Goal: Task Accomplishment & Management: Complete application form

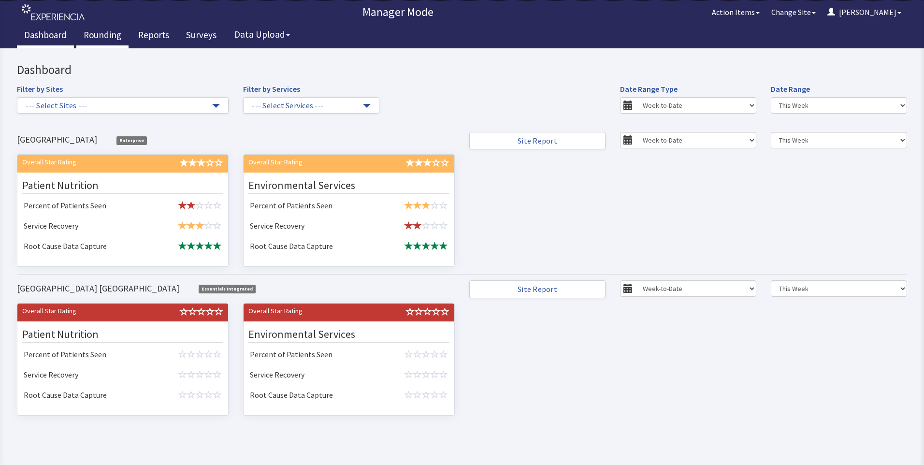
click at [91, 36] on link "Rounding" at bounding box center [102, 36] width 52 height 24
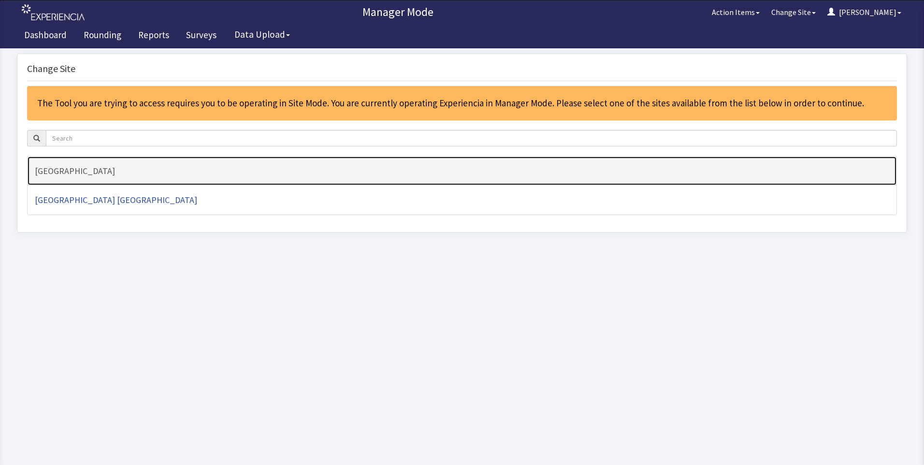
click at [76, 171] on h4 "[GEOGRAPHIC_DATA]" at bounding box center [462, 171] width 854 height 10
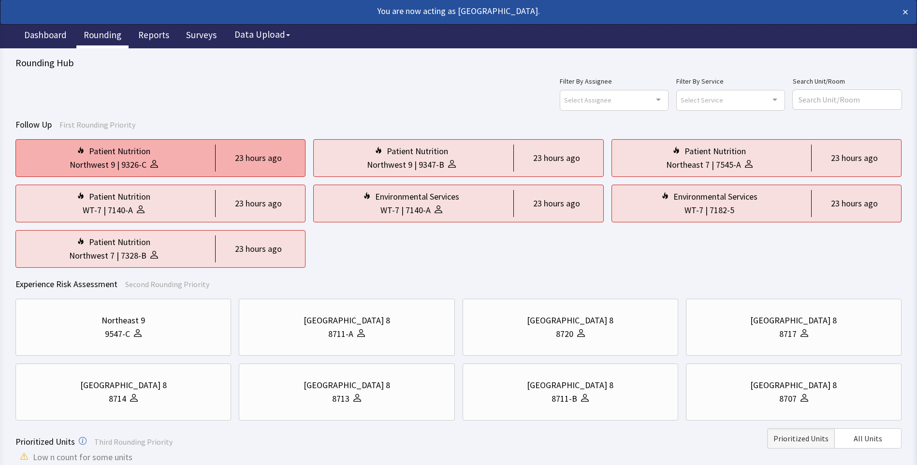
click at [125, 159] on div "9326-C" at bounding box center [133, 165] width 25 height 14
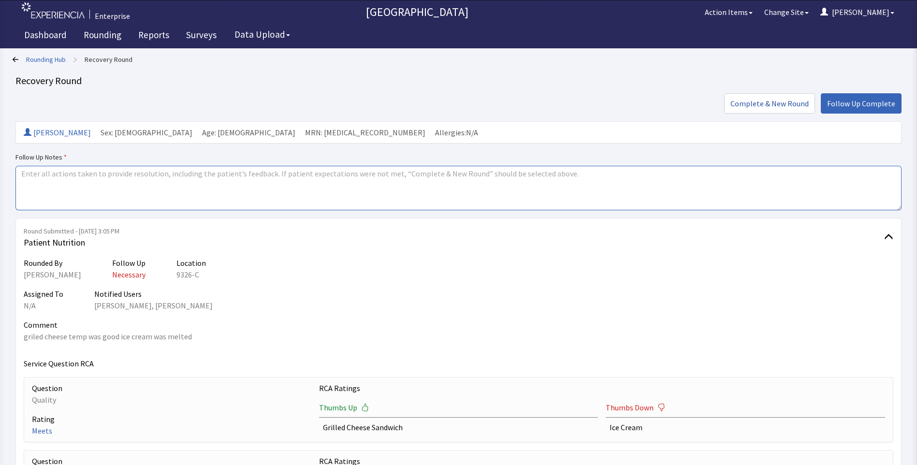
click at [29, 176] on textarea at bounding box center [458, 188] width 886 height 44
drag, startPoint x: 18, startPoint y: 174, endPoint x: 49, endPoint y: 175, distance: 30.9
click at [49, 175] on textarea "all set" at bounding box center [458, 188] width 886 height 44
type textarea "all set"
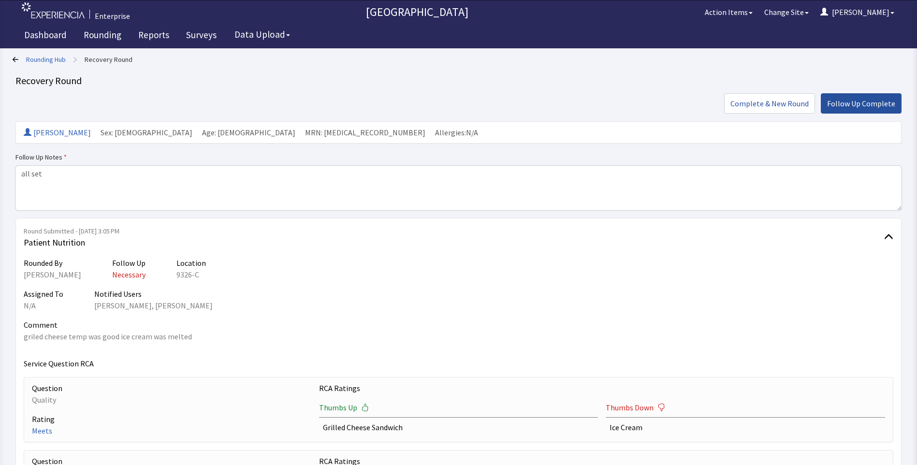
click at [846, 106] on span "Follow Up Complete" at bounding box center [861, 104] width 68 height 12
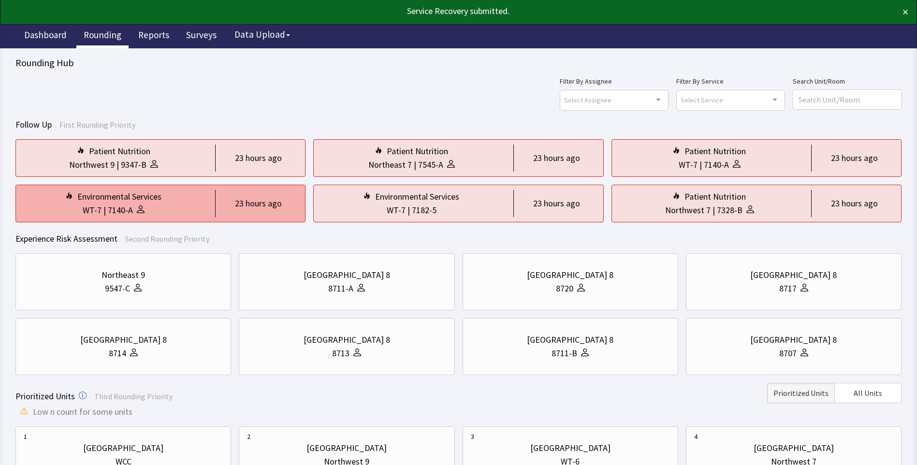
click at [219, 201] on div "23 hours ago" at bounding box center [256, 203] width 82 height 27
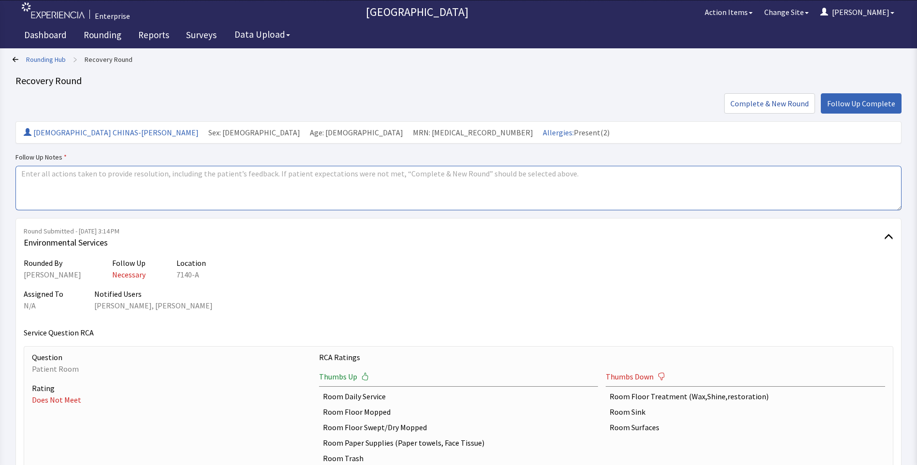
click at [28, 174] on textarea at bounding box center [458, 188] width 886 height 44
paste textarea "all set"
type textarea "all set"
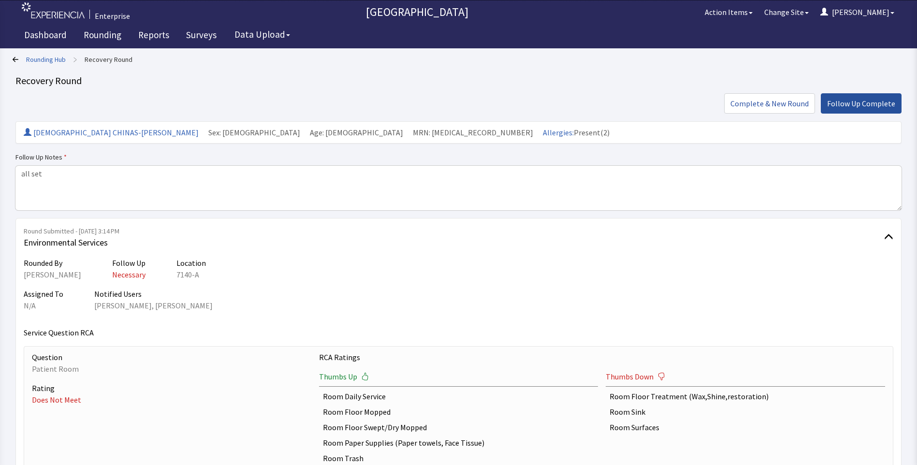
click at [845, 102] on span "Follow Up Complete" at bounding box center [861, 104] width 68 height 12
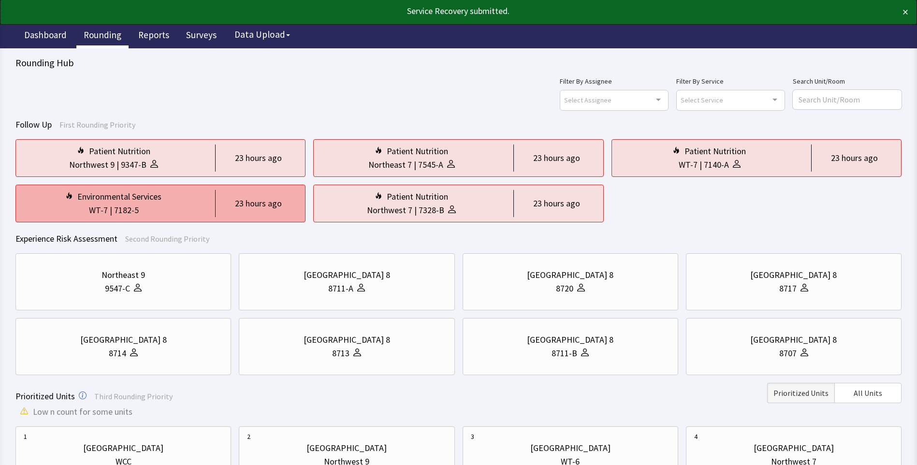
click at [166, 209] on div "WT-7 | 7182-5" at bounding box center [114, 210] width 180 height 14
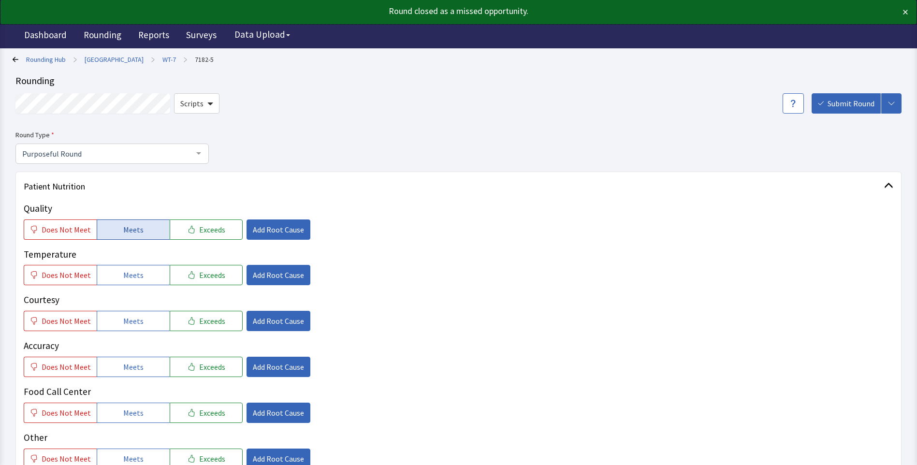
click at [143, 227] on button "Meets" at bounding box center [133, 229] width 73 height 20
drag, startPoint x: 142, startPoint y: 269, endPoint x: 141, endPoint y: 281, distance: 12.2
click at [142, 276] on button "Meets" at bounding box center [133, 275] width 73 height 20
drag, startPoint x: 136, startPoint y: 321, endPoint x: 137, endPoint y: 329, distance: 7.9
click at [137, 326] on span "Meets" at bounding box center [133, 321] width 20 height 12
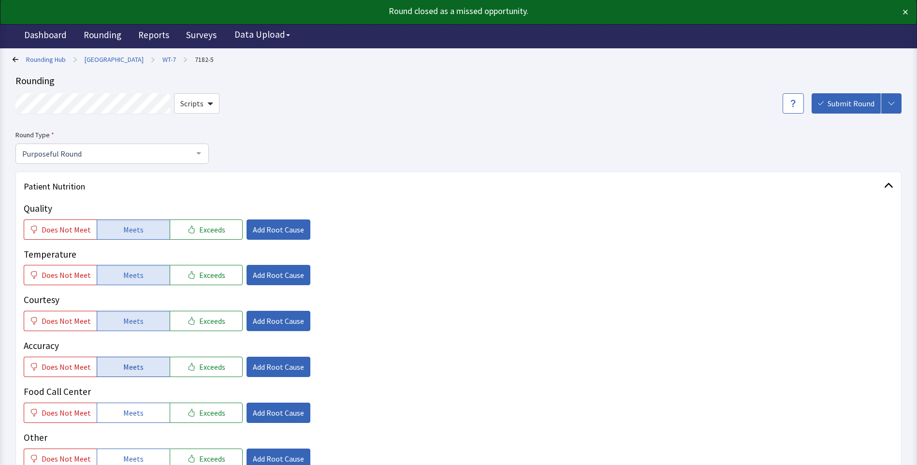
drag, startPoint x: 134, startPoint y: 369, endPoint x: 134, endPoint y: 374, distance: 5.3
click at [134, 373] on button "Meets" at bounding box center [133, 367] width 73 height 20
click at [129, 410] on span "Meets" at bounding box center [133, 413] width 20 height 12
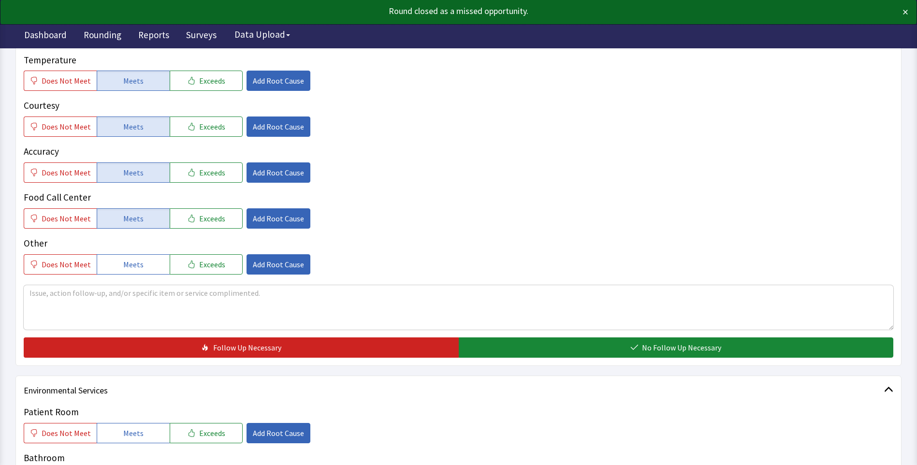
scroll to position [338, 0]
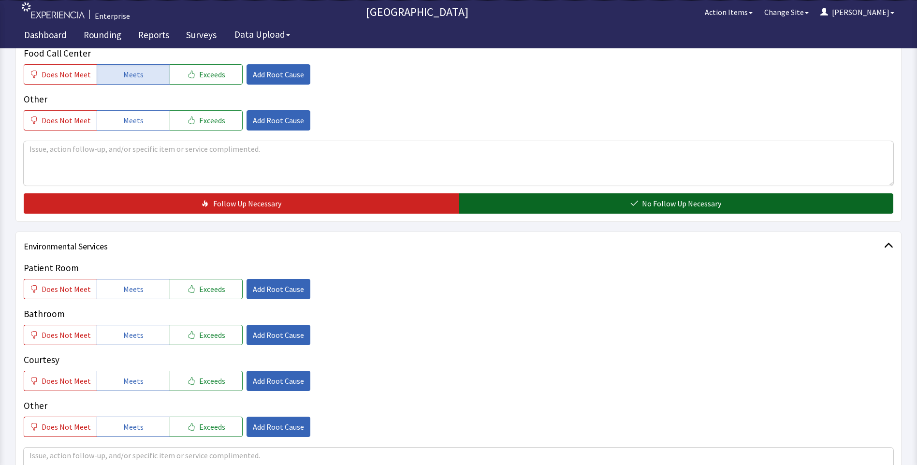
click at [566, 200] on button "No Follow Up Necessary" at bounding box center [676, 203] width 435 height 20
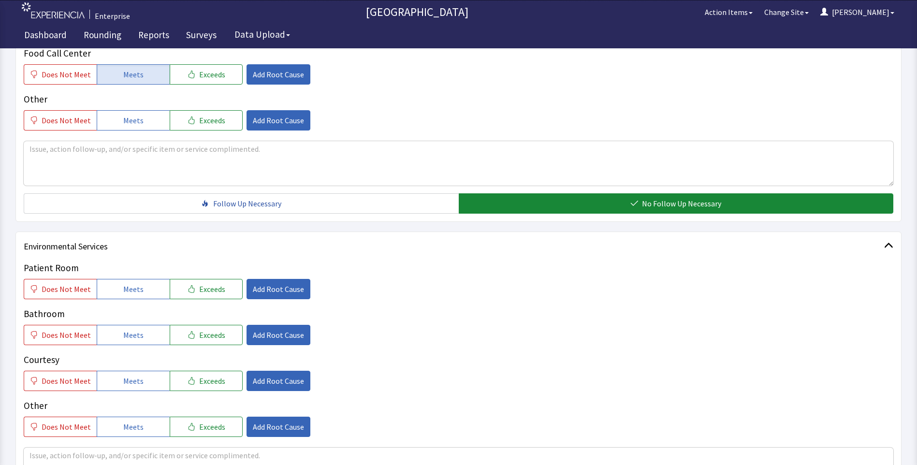
drag, startPoint x: 132, startPoint y: 290, endPoint x: 132, endPoint y: 307, distance: 16.4
click at [132, 292] on span "Meets" at bounding box center [133, 289] width 20 height 12
drag, startPoint x: 126, startPoint y: 334, endPoint x: 132, endPoint y: 357, distance: 23.6
click at [126, 337] on span "Meets" at bounding box center [133, 335] width 20 height 12
click at [130, 376] on span "Meets" at bounding box center [133, 381] width 20 height 12
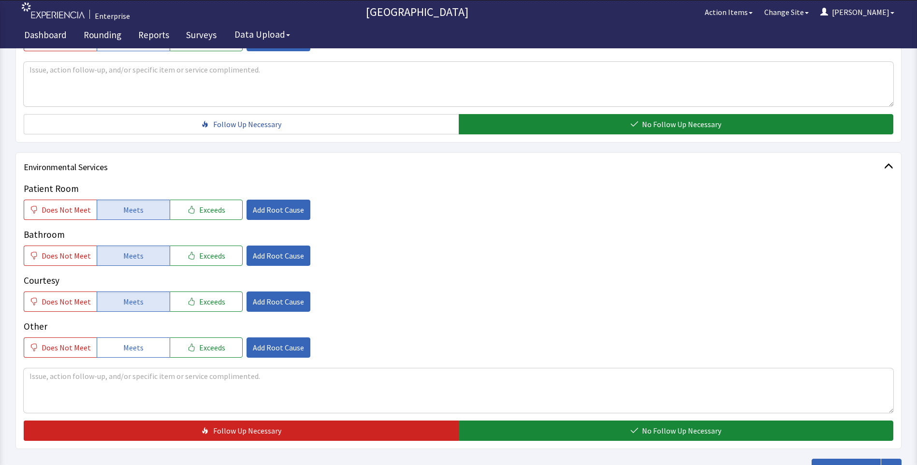
scroll to position [495, 0]
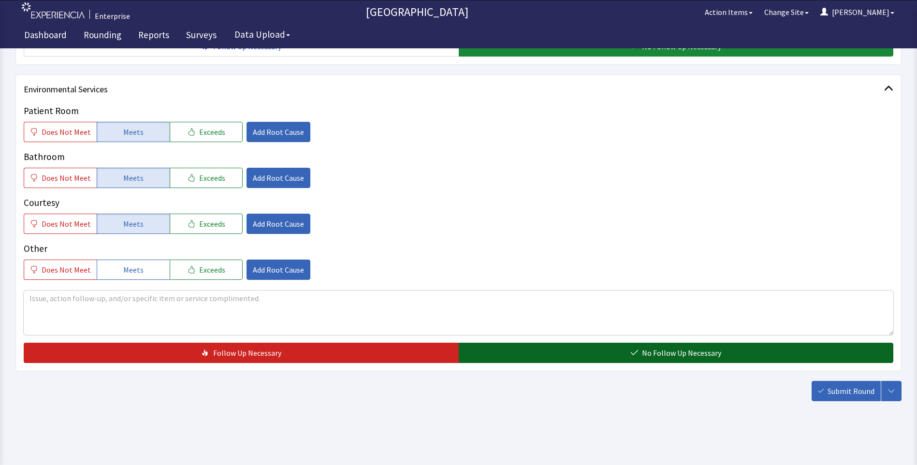
click at [492, 351] on button "No Follow Up Necessary" at bounding box center [676, 353] width 435 height 20
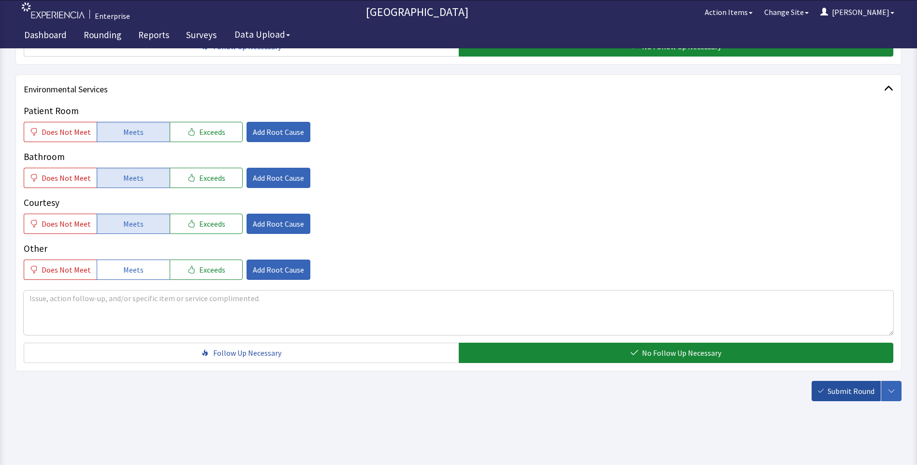
click at [855, 391] on span "Submit Round" at bounding box center [850, 391] width 47 height 12
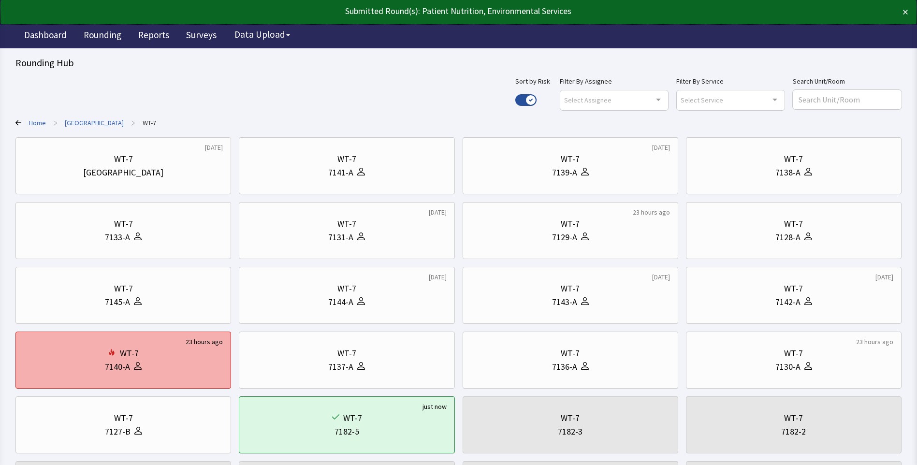
click at [159, 366] on div "7140-A" at bounding box center [123, 367] width 199 height 14
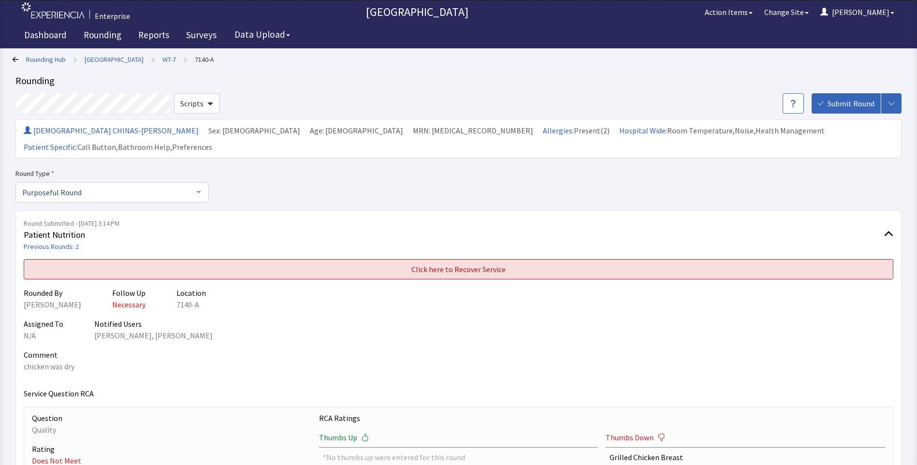
click at [429, 263] on span "Click here to Recover Service" at bounding box center [458, 269] width 94 height 12
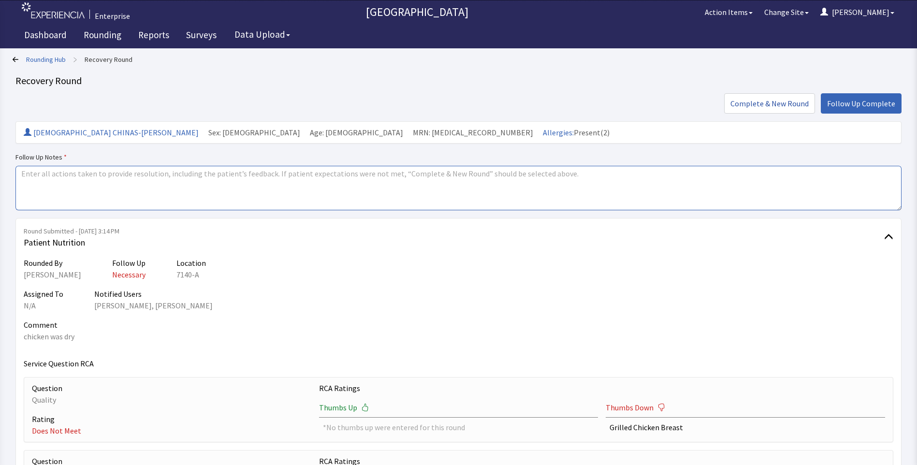
click at [20, 183] on textarea at bounding box center [458, 188] width 886 height 44
paste textarea "all set"
type textarea "all set"
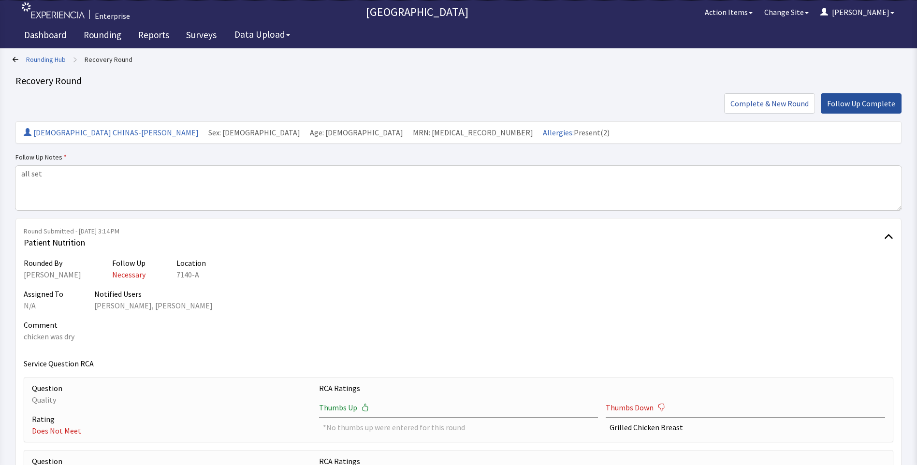
click at [866, 101] on span "Follow Up Complete" at bounding box center [861, 104] width 68 height 12
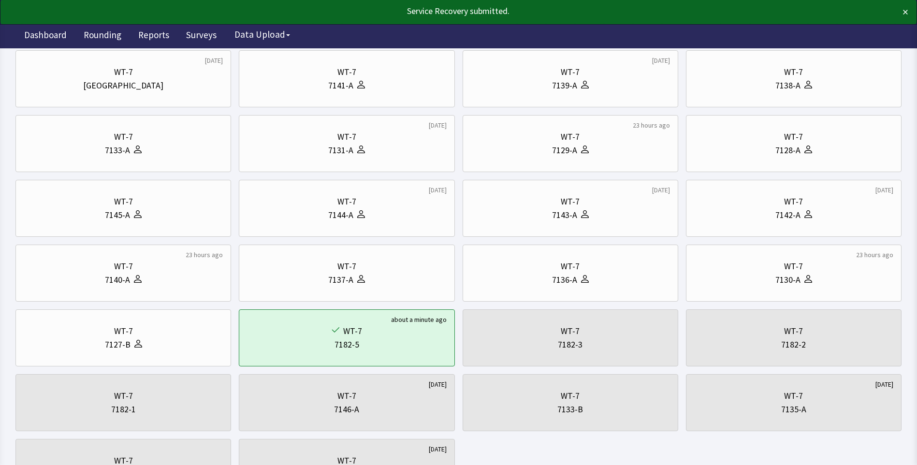
scroll to position [97, 0]
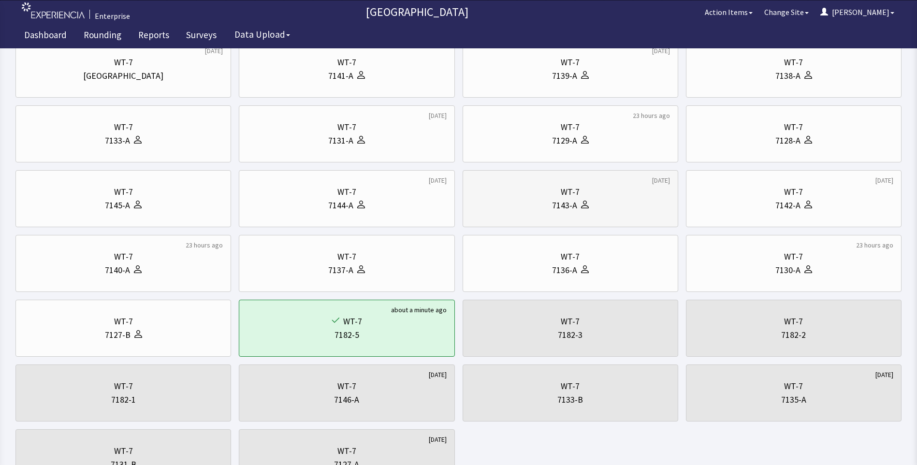
click at [594, 194] on div "WT-7" at bounding box center [570, 192] width 199 height 14
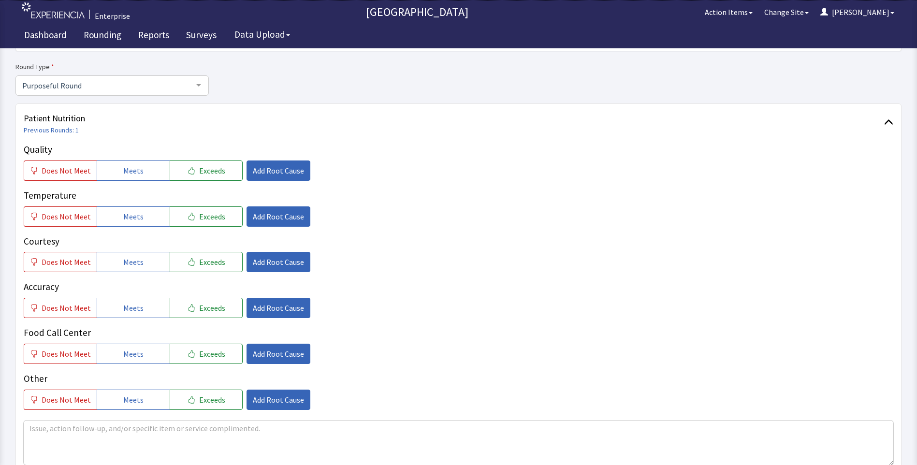
scroll to position [97, 0]
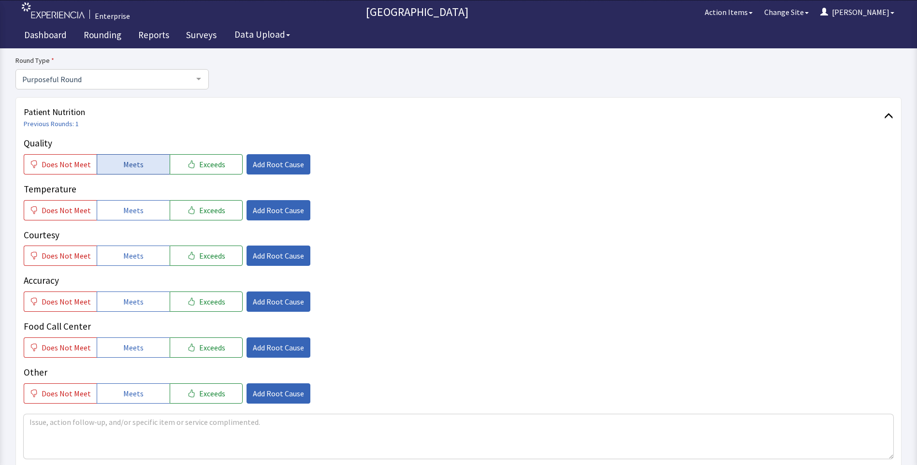
click at [131, 165] on span "Meets" at bounding box center [133, 165] width 20 height 12
drag, startPoint x: 133, startPoint y: 205, endPoint x: 133, endPoint y: 222, distance: 16.9
click at [133, 213] on span "Meets" at bounding box center [133, 210] width 20 height 12
drag, startPoint x: 127, startPoint y: 263, endPoint x: 131, endPoint y: 271, distance: 8.6
click at [128, 266] on button "Meets" at bounding box center [133, 256] width 73 height 20
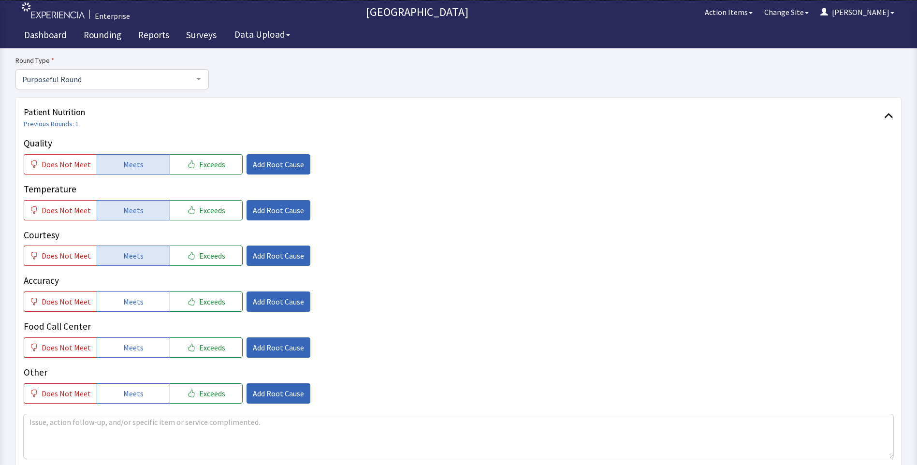
drag, startPoint x: 125, startPoint y: 301, endPoint x: 127, endPoint y: 316, distance: 15.1
click at [125, 304] on span "Meets" at bounding box center [133, 302] width 20 height 12
drag, startPoint x: 126, startPoint y: 347, endPoint x: 144, endPoint y: 339, distance: 19.5
click at [130, 347] on span "Meets" at bounding box center [133, 348] width 20 height 12
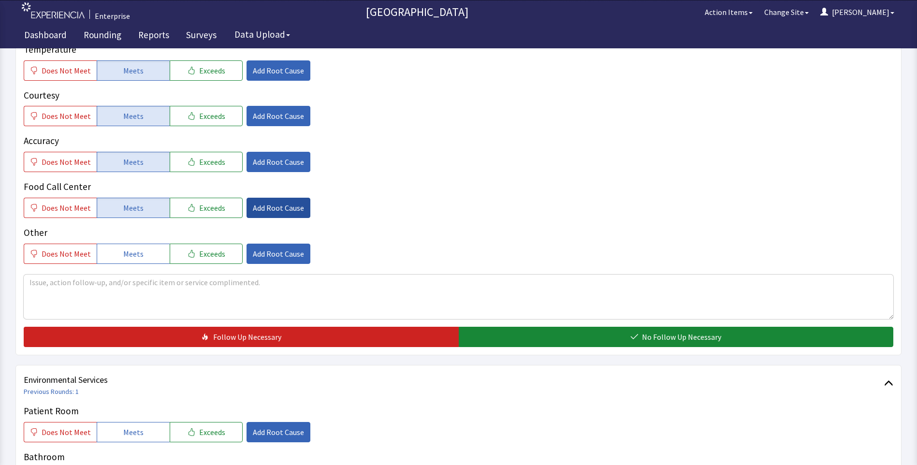
scroll to position [290, 0]
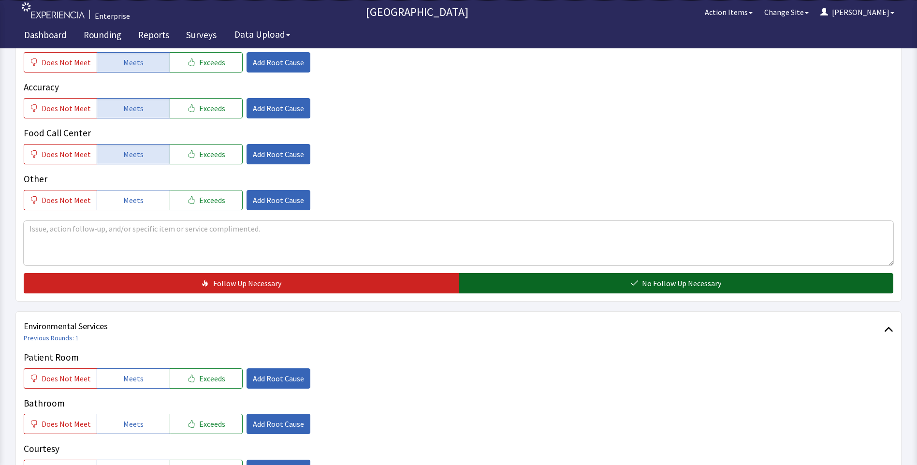
click at [497, 282] on button "No Follow Up Necessary" at bounding box center [676, 283] width 435 height 20
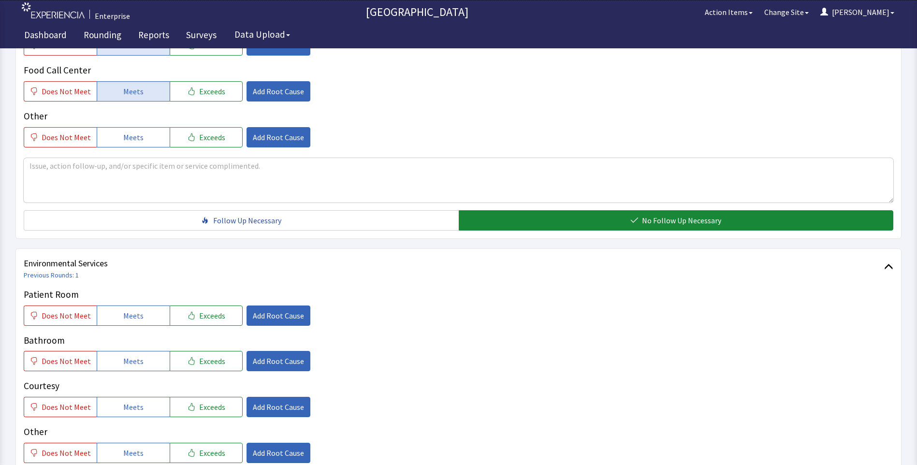
scroll to position [483, 0]
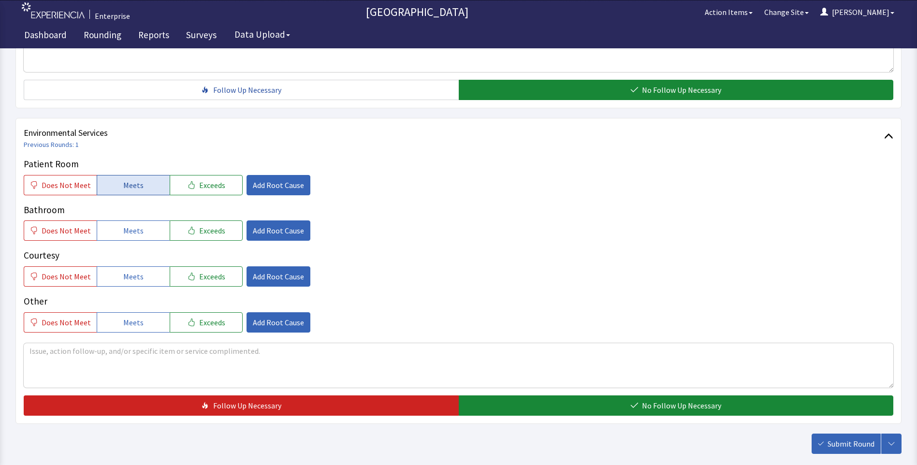
click at [136, 185] on span "Meets" at bounding box center [133, 185] width 20 height 12
drag, startPoint x: 134, startPoint y: 232, endPoint x: 136, endPoint y: 255, distance: 22.8
click at [134, 233] on span "Meets" at bounding box center [133, 231] width 20 height 12
drag, startPoint x: 132, startPoint y: 275, endPoint x: 266, endPoint y: 308, distance: 138.0
click at [134, 278] on span "Meets" at bounding box center [133, 277] width 20 height 12
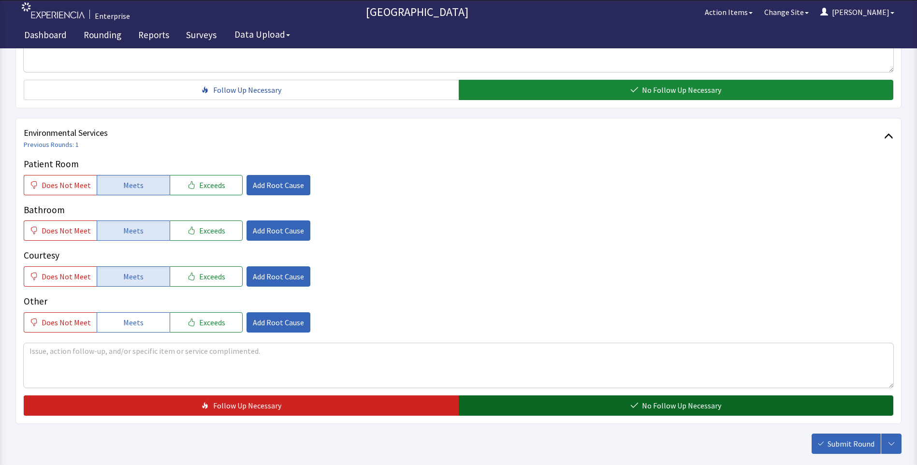
drag, startPoint x: 492, startPoint y: 400, endPoint x: 593, endPoint y: 402, distance: 101.5
click at [496, 400] on button "No Follow Up Necessary" at bounding box center [676, 405] width 435 height 20
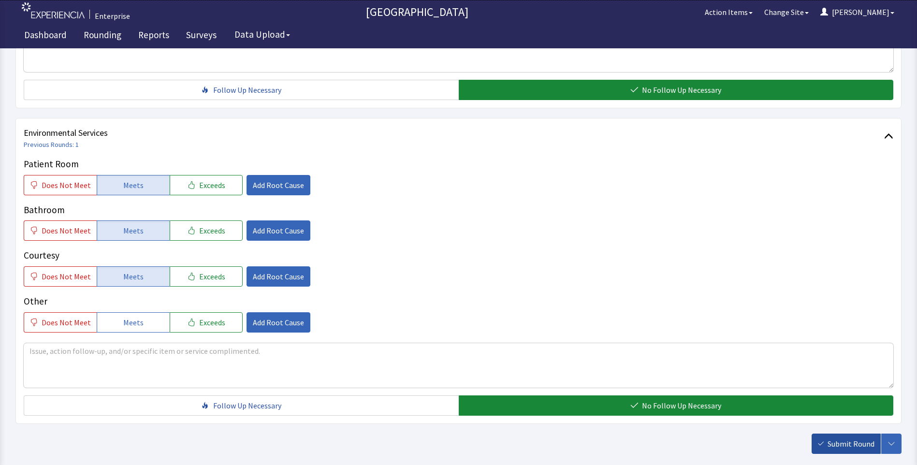
click at [845, 444] on span "Submit Round" at bounding box center [850, 444] width 47 height 12
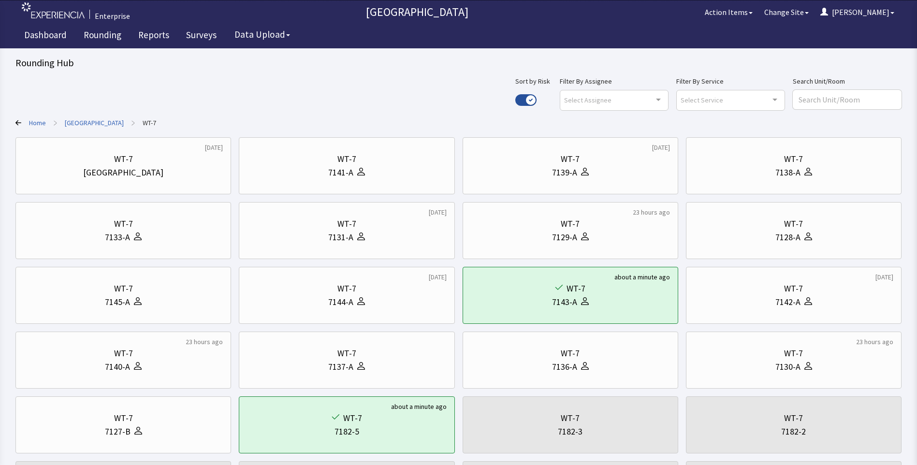
click at [81, 121] on link "[GEOGRAPHIC_DATA]" at bounding box center [94, 123] width 59 height 10
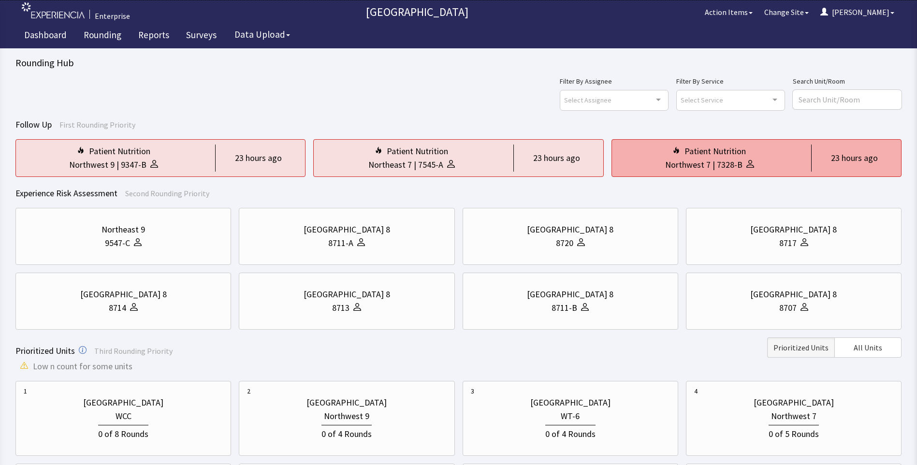
click at [735, 155] on div "Patient Nutrition" at bounding box center [714, 152] width 61 height 14
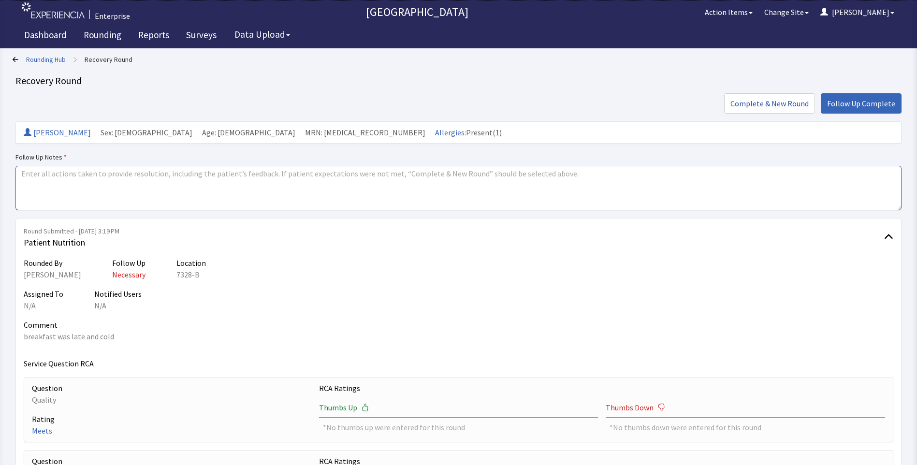
click at [30, 176] on textarea at bounding box center [458, 188] width 886 height 44
paste textarea "all set"
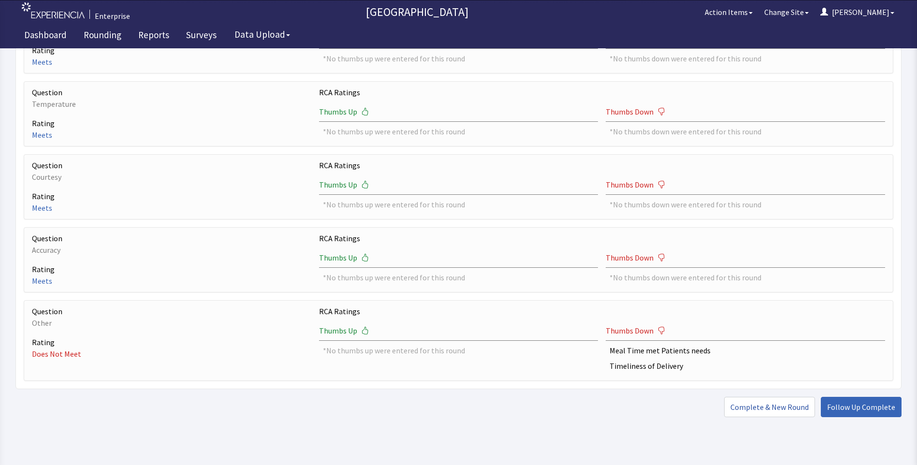
scroll to position [385, 0]
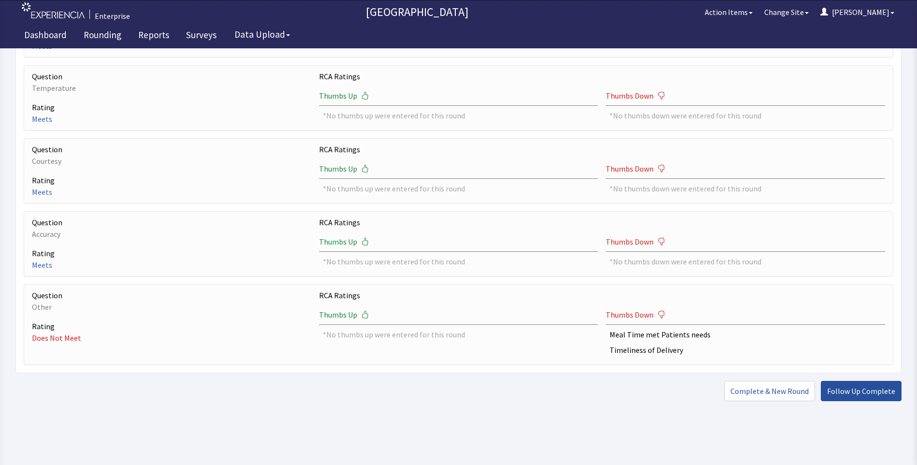
type textarea "all set"
click at [854, 392] on span "Follow Up Complete" at bounding box center [861, 391] width 68 height 12
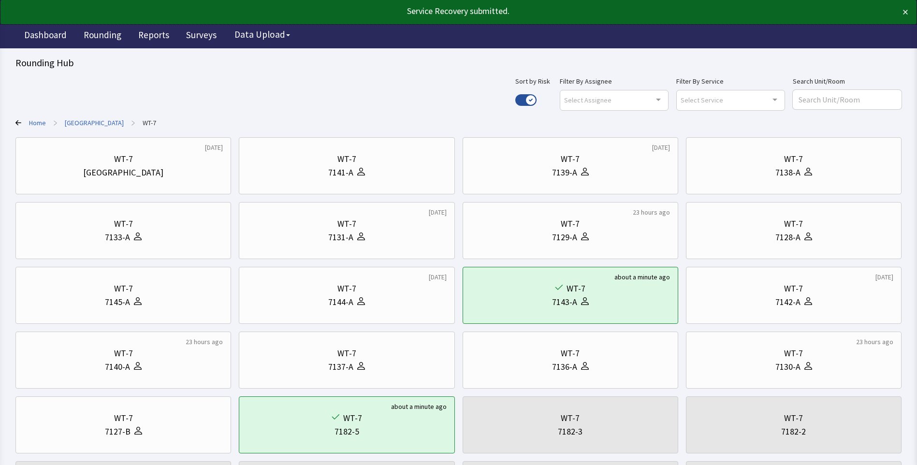
click at [74, 123] on link "[GEOGRAPHIC_DATA]" at bounding box center [94, 123] width 59 height 10
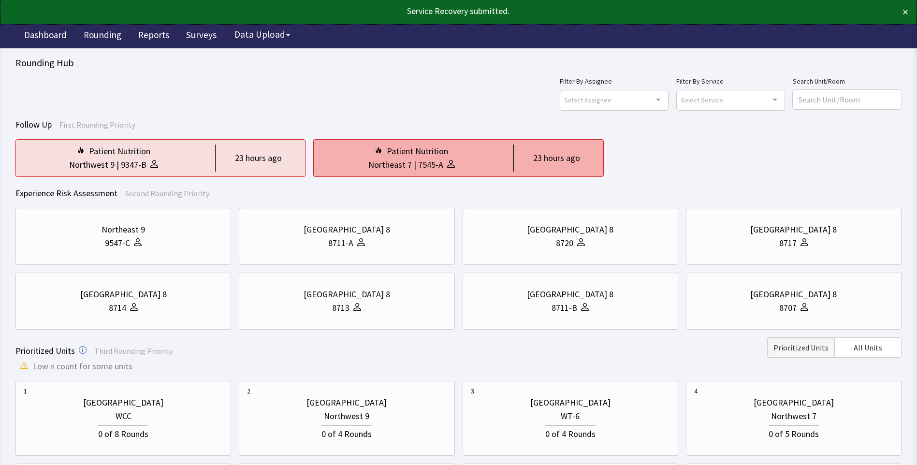
click at [351, 157] on div "Patient Nutrition" at bounding box center [411, 152] width 180 height 14
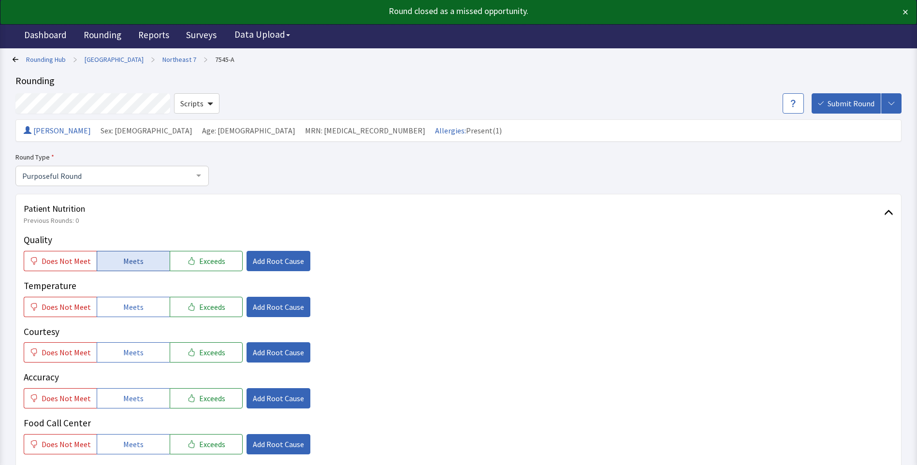
drag, startPoint x: 124, startPoint y: 262, endPoint x: 125, endPoint y: 278, distance: 16.4
click at [124, 263] on span "Meets" at bounding box center [133, 261] width 20 height 12
drag, startPoint x: 127, startPoint y: 305, endPoint x: 132, endPoint y: 332, distance: 27.1
click at [129, 310] on span "Meets" at bounding box center [133, 307] width 20 height 12
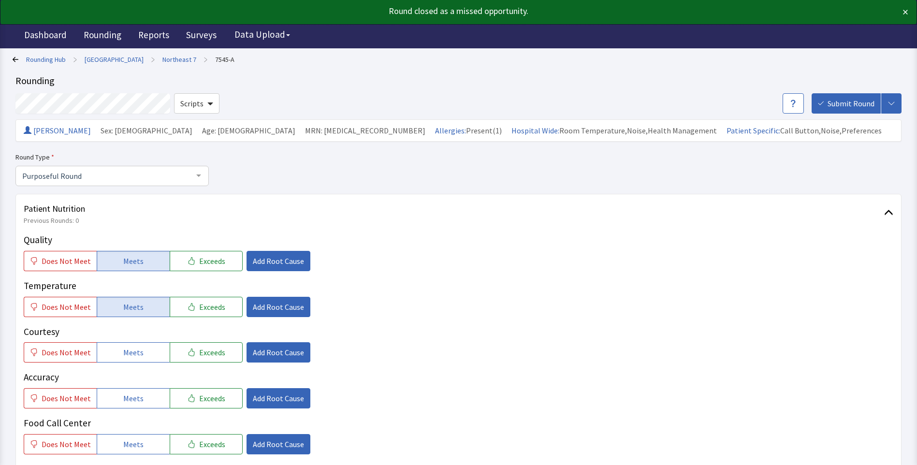
drag, startPoint x: 135, startPoint y: 358, endPoint x: 138, endPoint y: 366, distance: 8.1
click at [137, 358] on span "Meets" at bounding box center [133, 353] width 20 height 12
drag, startPoint x: 130, startPoint y: 391, endPoint x: 149, endPoint y: 384, distance: 21.3
click at [129, 391] on button "Meets" at bounding box center [133, 398] width 73 height 20
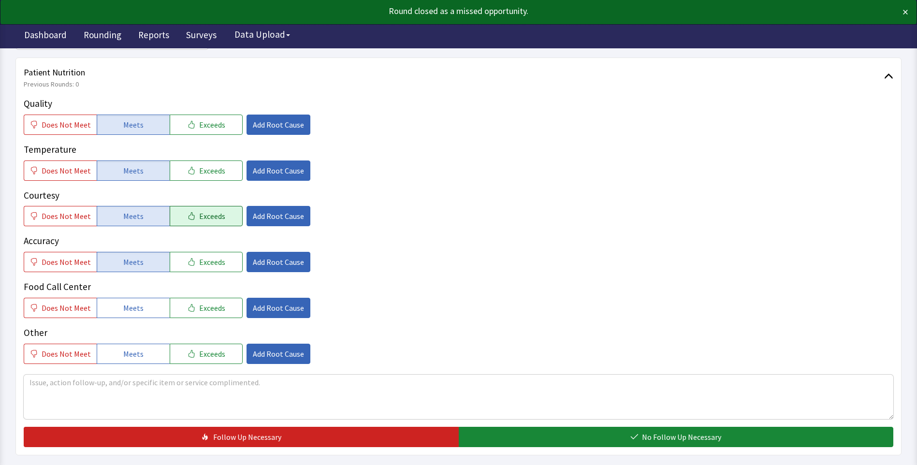
scroll to position [193, 0]
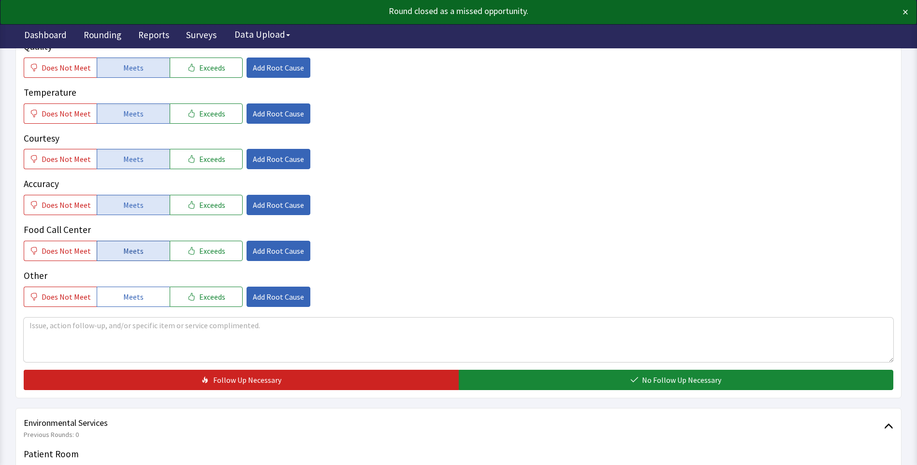
click at [127, 244] on button "Meets" at bounding box center [133, 251] width 73 height 20
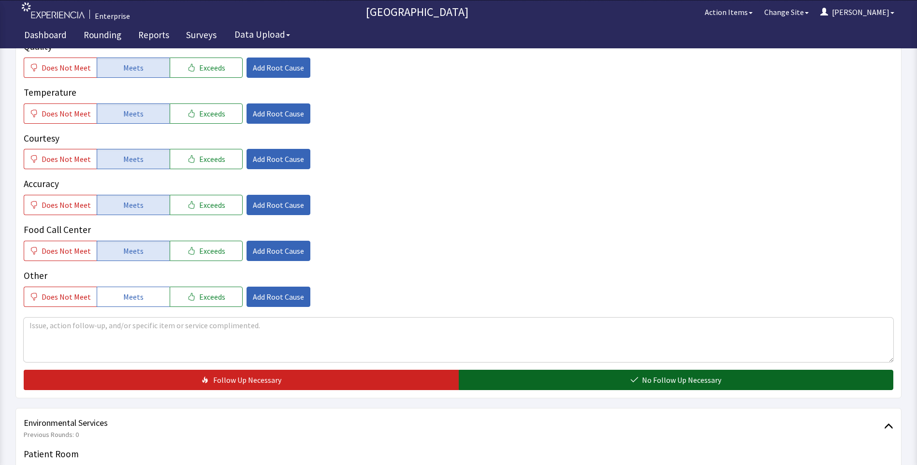
click at [509, 379] on button "No Follow Up Necessary" at bounding box center [676, 380] width 435 height 20
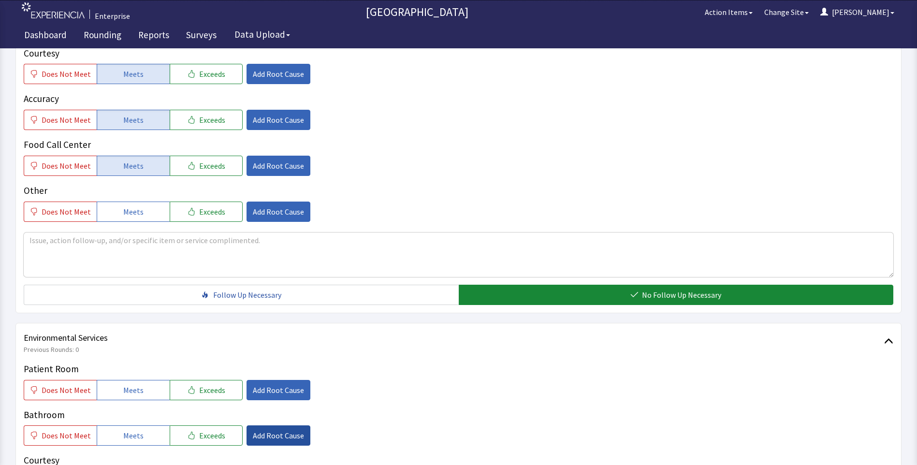
scroll to position [387, 0]
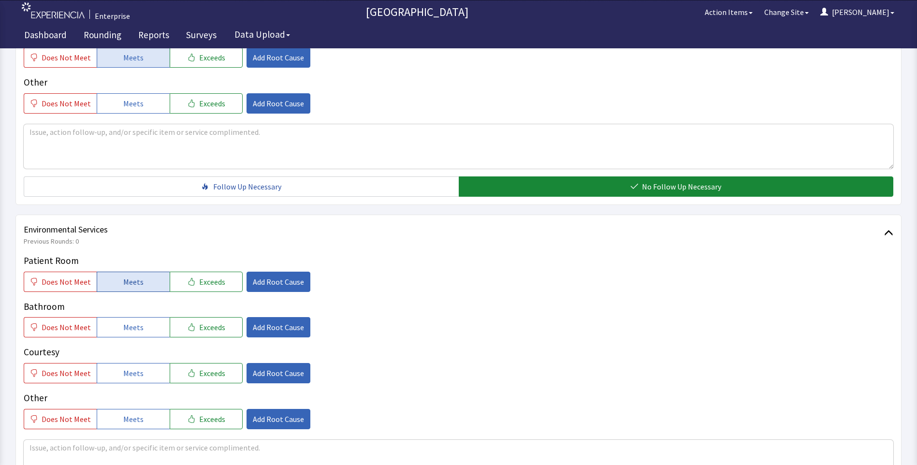
drag, startPoint x: 124, startPoint y: 284, endPoint x: 123, endPoint y: 300, distance: 16.0
click at [124, 284] on span "Meets" at bounding box center [133, 282] width 20 height 12
drag, startPoint x: 122, startPoint y: 327, endPoint x: 130, endPoint y: 356, distance: 29.8
click at [124, 331] on span "Meets" at bounding box center [133, 327] width 20 height 12
drag, startPoint x: 130, startPoint y: 368, endPoint x: 201, endPoint y: 359, distance: 71.6
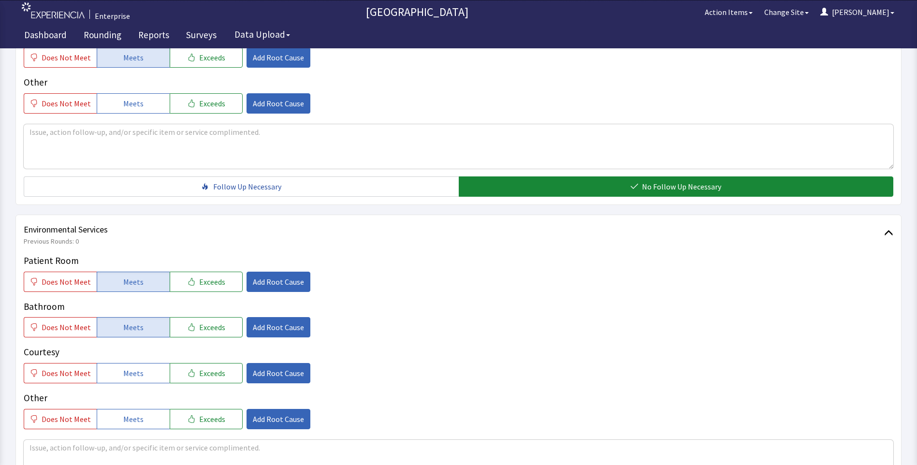
click at [135, 369] on span "Meets" at bounding box center [133, 373] width 20 height 12
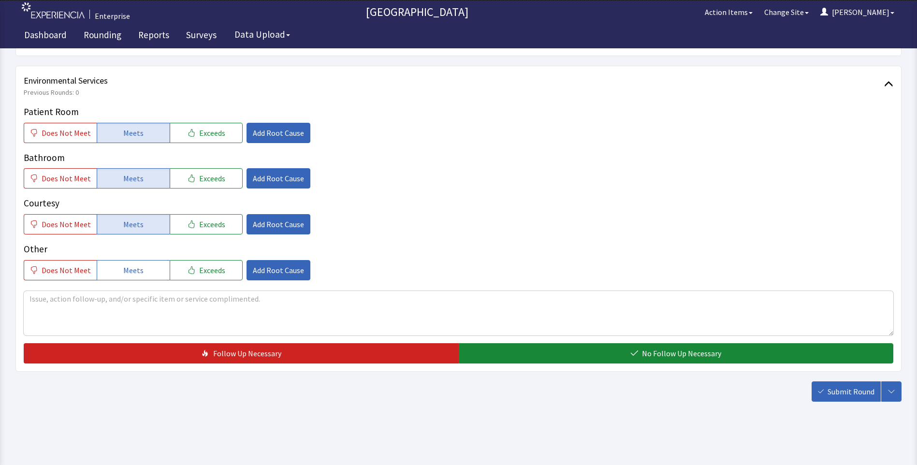
scroll to position [536, 0]
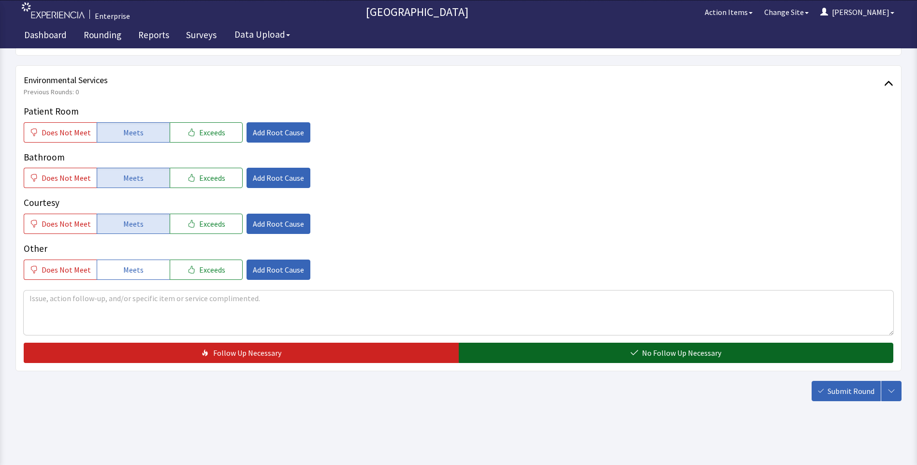
click at [591, 347] on button "No Follow Up Necessary" at bounding box center [676, 353] width 435 height 20
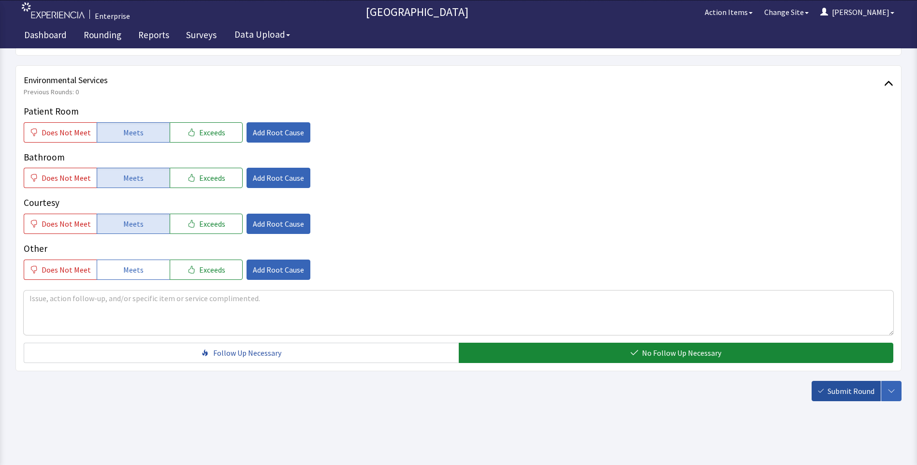
drag, startPoint x: 835, startPoint y: 390, endPoint x: 828, endPoint y: 374, distance: 16.9
click at [835, 390] on span "Submit Round" at bounding box center [850, 391] width 47 height 12
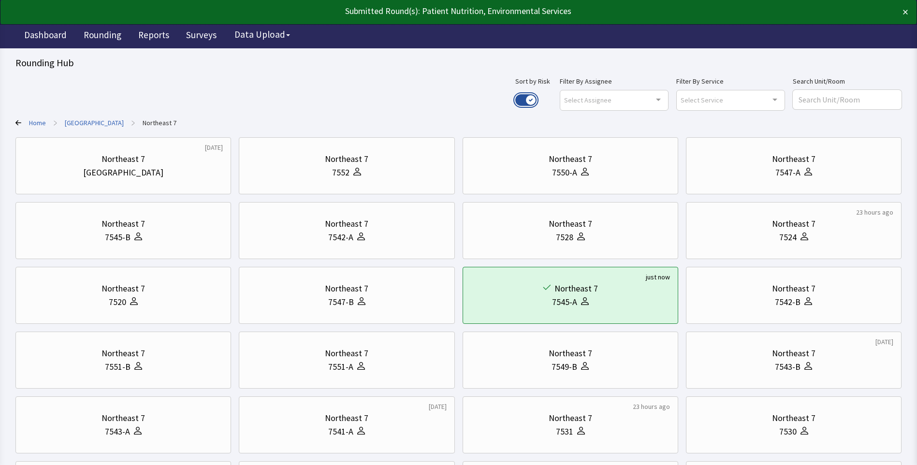
click at [536, 94] on button "Use setting" at bounding box center [525, 100] width 21 height 12
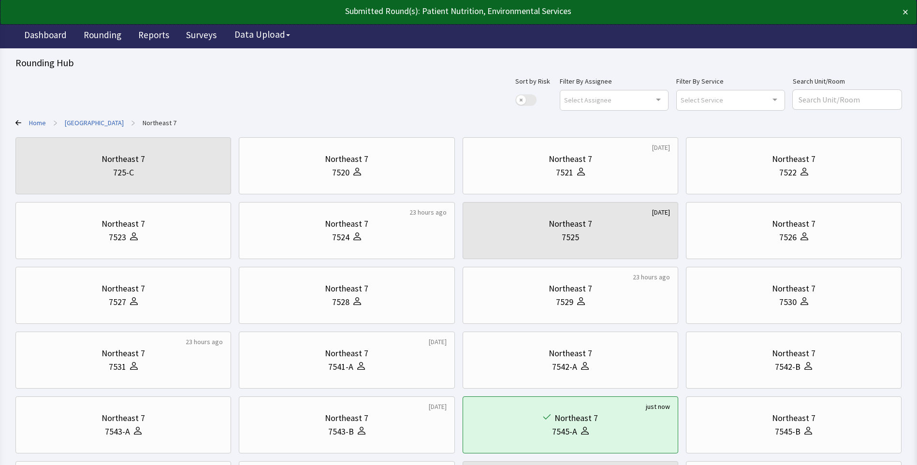
click at [80, 121] on link "[GEOGRAPHIC_DATA]" at bounding box center [94, 123] width 59 height 10
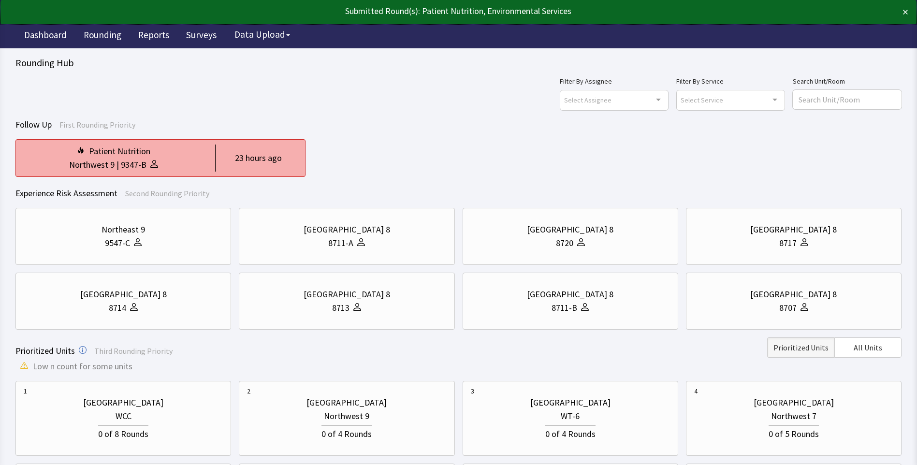
click at [134, 160] on div "9347-B" at bounding box center [134, 165] width 26 height 14
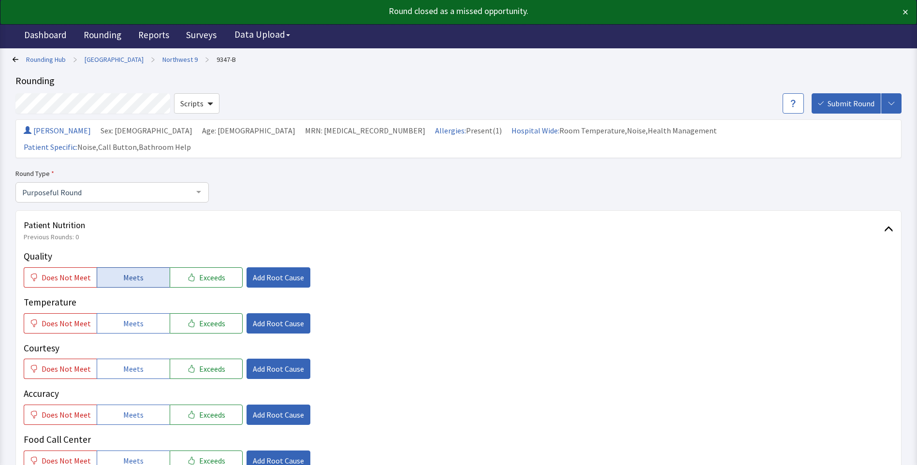
drag, startPoint x: 129, startPoint y: 259, endPoint x: 129, endPoint y: 265, distance: 6.3
click at [129, 272] on span "Meets" at bounding box center [133, 278] width 20 height 12
drag, startPoint x: 130, startPoint y: 303, endPoint x: 133, endPoint y: 319, distance: 16.9
click at [130, 318] on span "Meets" at bounding box center [133, 324] width 20 height 12
drag, startPoint x: 136, startPoint y: 352, endPoint x: 134, endPoint y: 374, distance: 21.8
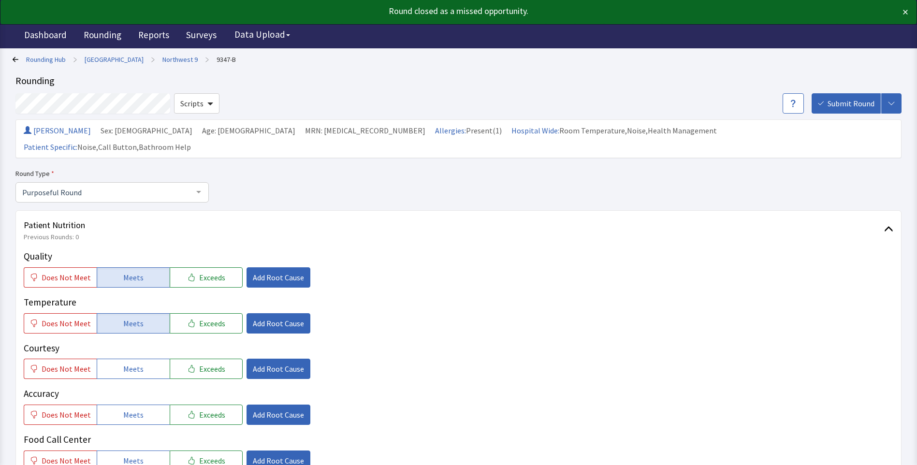
click at [136, 363] on span "Meets" at bounding box center [133, 369] width 20 height 12
drag, startPoint x: 125, startPoint y: 397, endPoint x: 131, endPoint y: 392, distance: 7.9
click at [125, 409] on span "Meets" at bounding box center [133, 415] width 20 height 12
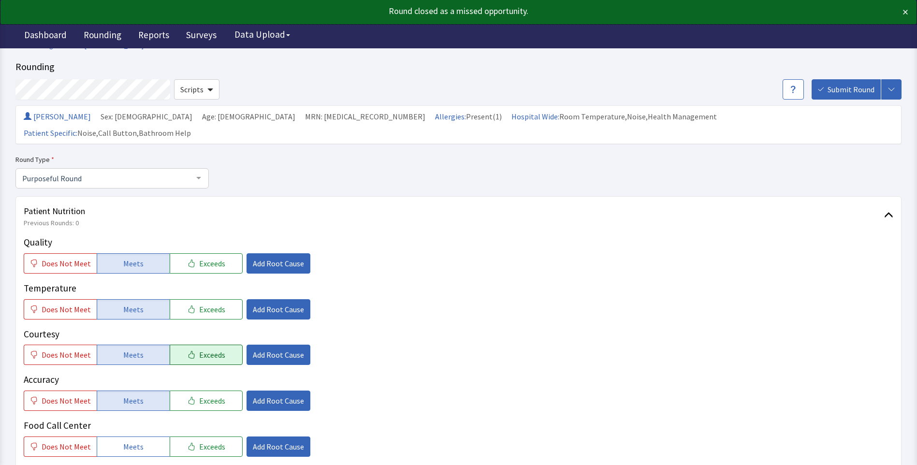
scroll to position [145, 0]
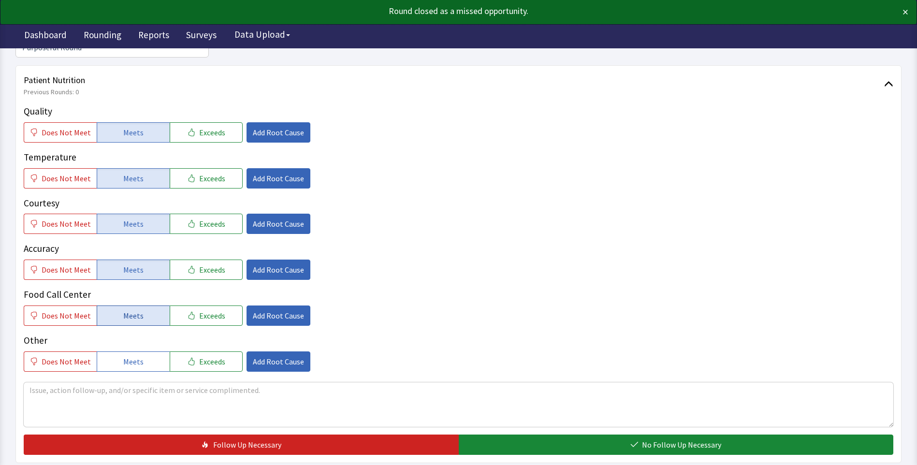
click at [159, 308] on button "Meets" at bounding box center [133, 315] width 73 height 20
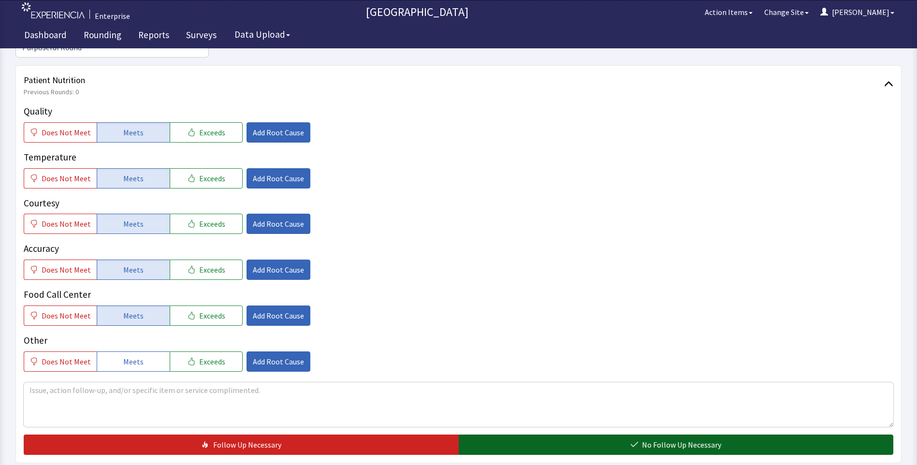
click at [478, 434] on button "No Follow Up Necessary" at bounding box center [676, 444] width 435 height 20
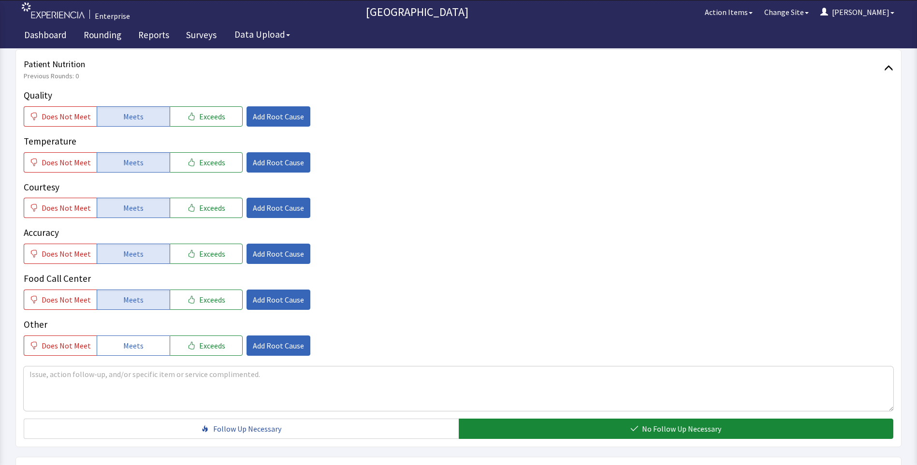
scroll to position [387, 0]
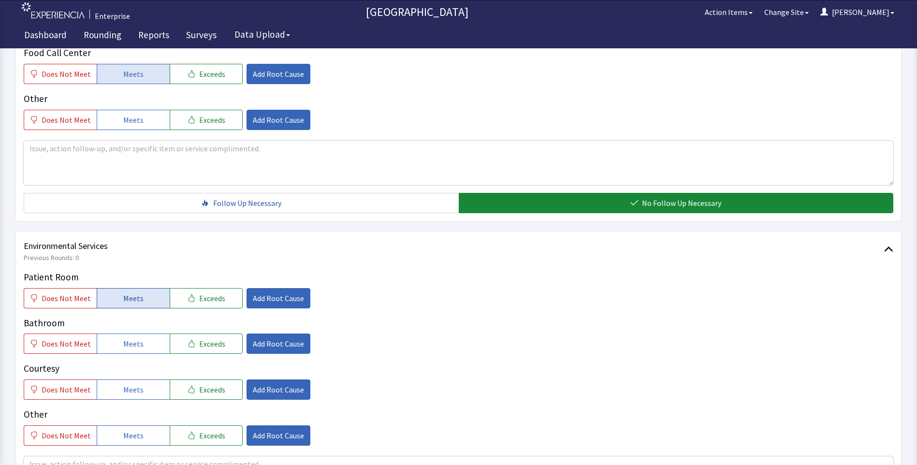
drag, startPoint x: 120, startPoint y: 280, endPoint x: 120, endPoint y: 307, distance: 26.6
click at [123, 292] on span "Meets" at bounding box center [133, 298] width 20 height 12
drag, startPoint x: 121, startPoint y: 325, endPoint x: 132, endPoint y: 357, distance: 33.8
click at [123, 338] on span "Meets" at bounding box center [133, 344] width 20 height 12
click at [138, 384] on span "Meets" at bounding box center [133, 390] width 20 height 12
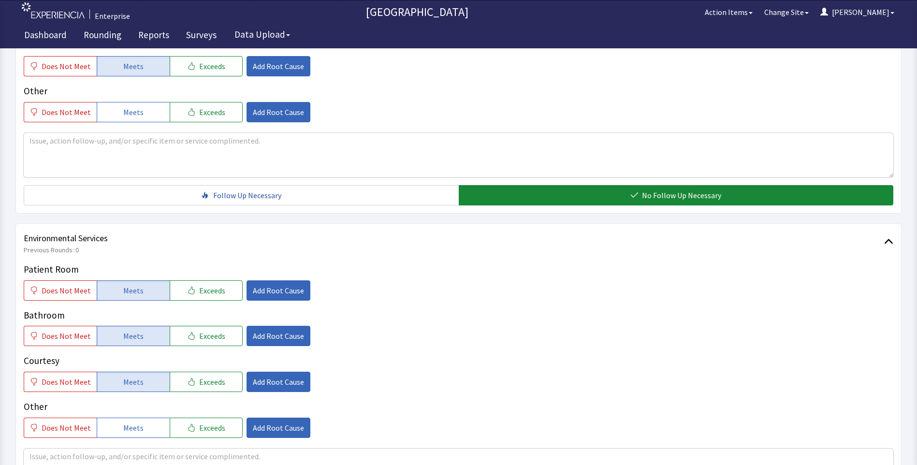
scroll to position [536, 0]
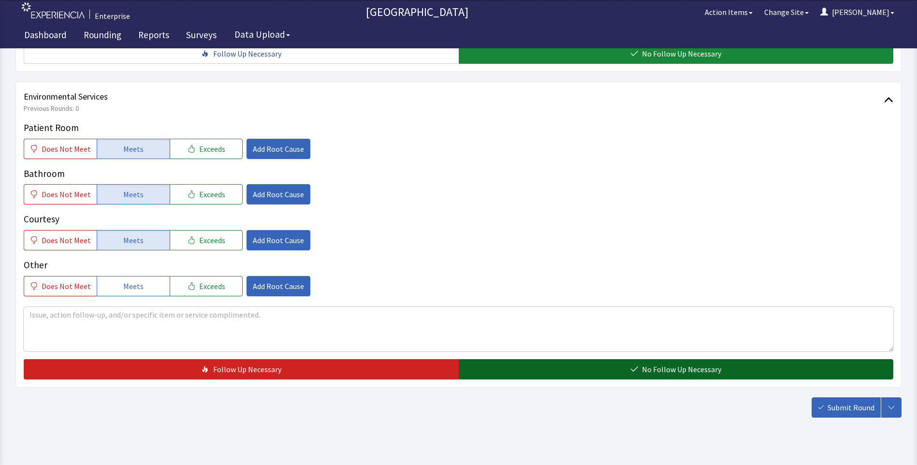
click at [546, 359] on button "No Follow Up Necessary" at bounding box center [676, 369] width 435 height 20
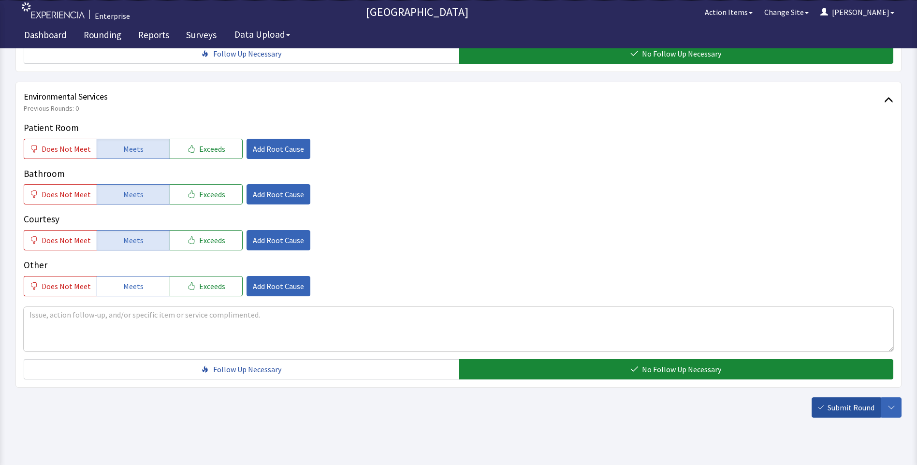
click at [843, 402] on span "Submit Round" at bounding box center [850, 408] width 47 height 12
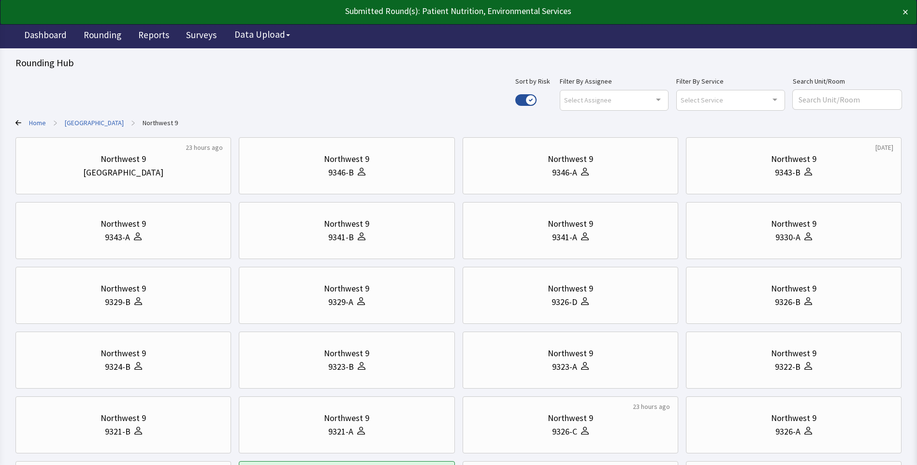
click at [92, 121] on link "[GEOGRAPHIC_DATA]" at bounding box center [94, 123] width 59 height 10
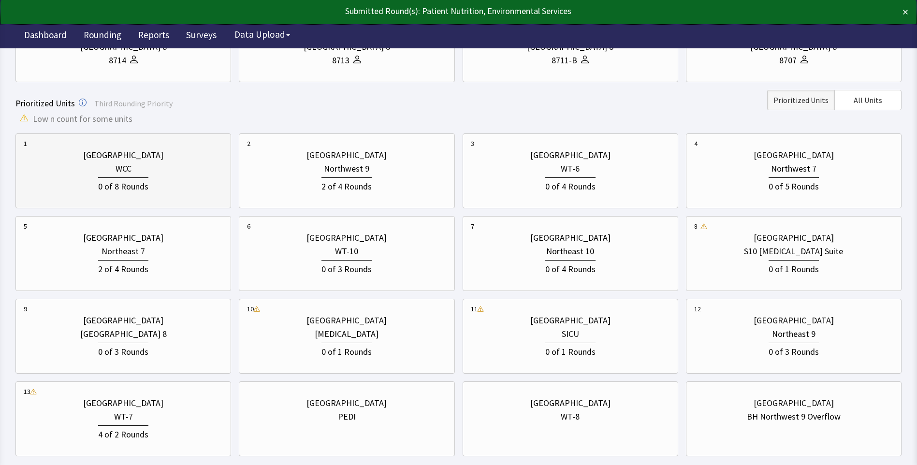
scroll to position [242, 0]
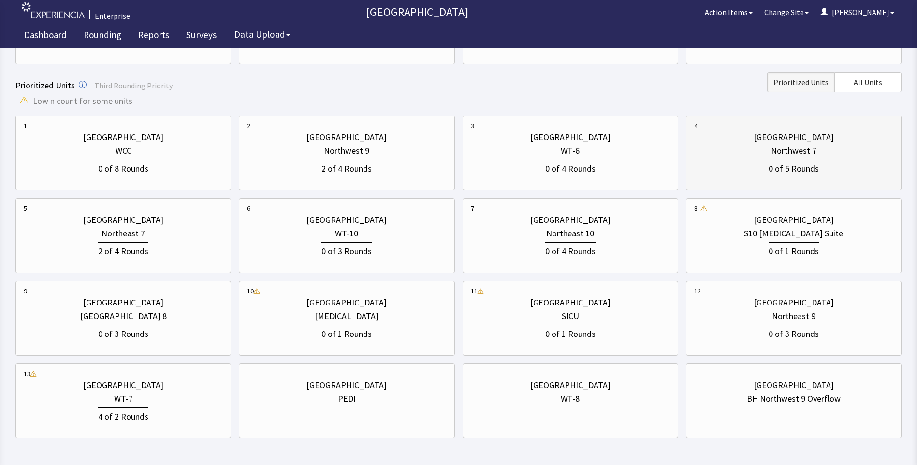
click at [763, 161] on div "0 of 5 Rounds" at bounding box center [793, 167] width 199 height 18
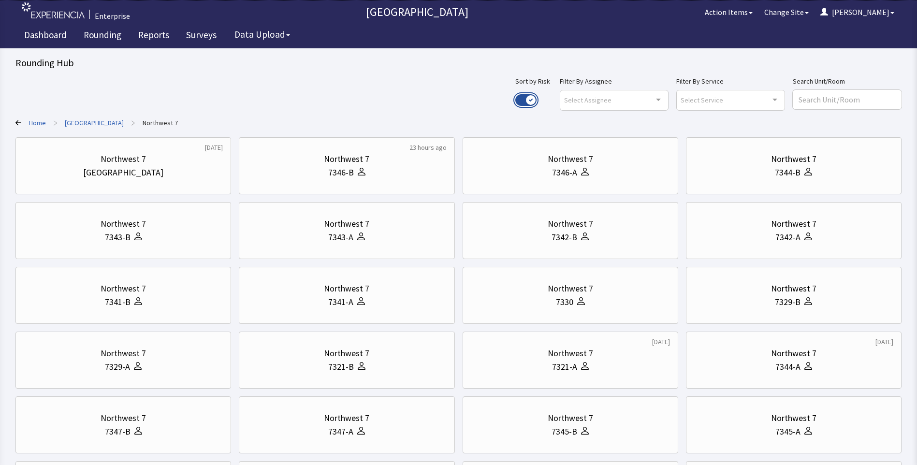
click at [536, 101] on button "Use setting" at bounding box center [525, 100] width 21 height 12
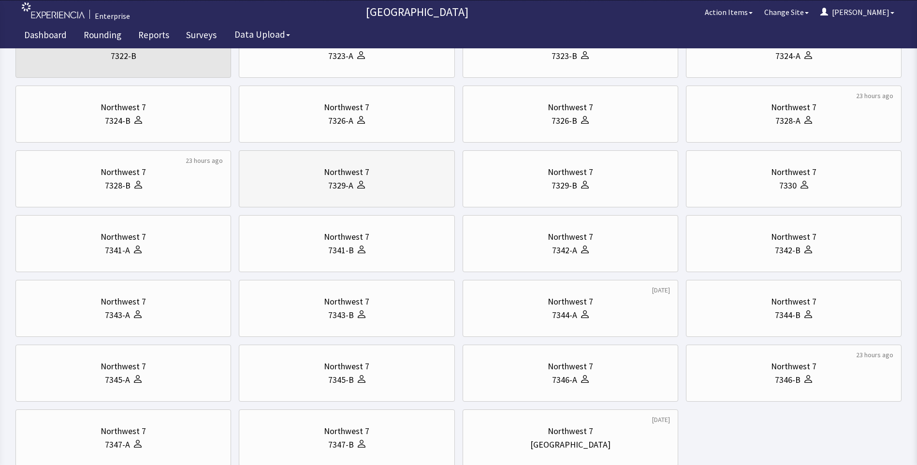
scroll to position [193, 0]
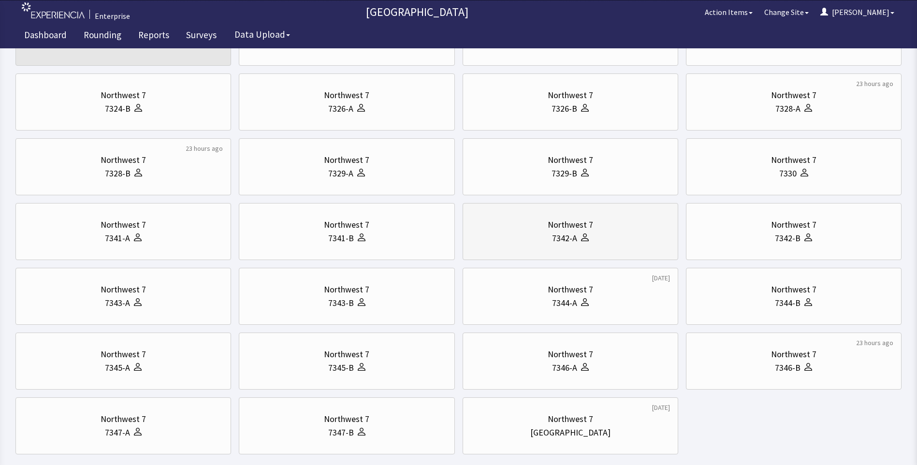
click at [628, 244] on div "7342-A" at bounding box center [570, 239] width 199 height 14
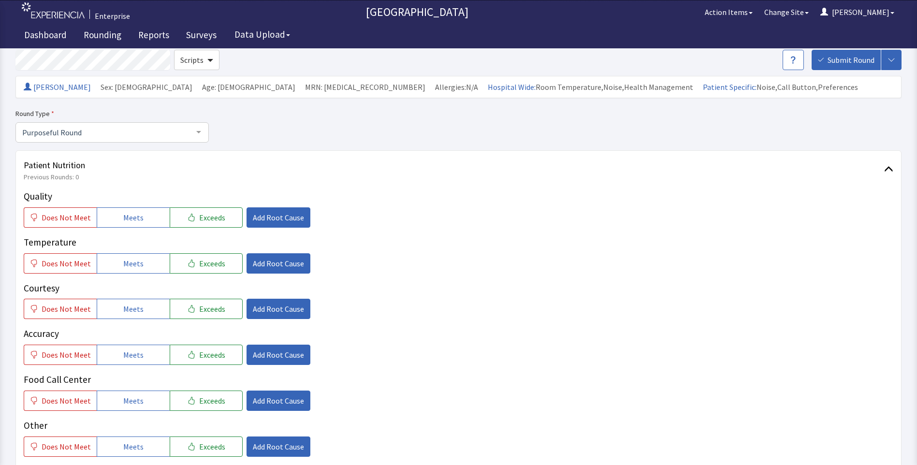
scroll to position [145, 0]
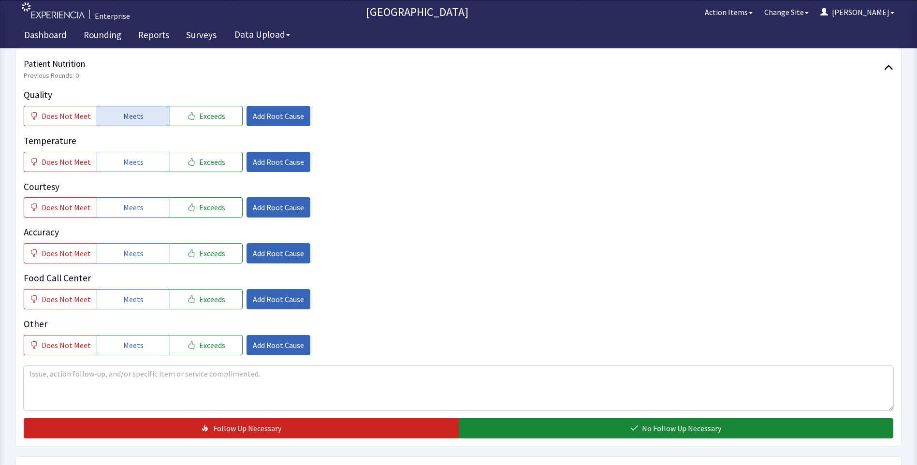
click at [148, 119] on button "Meets" at bounding box center [133, 116] width 73 height 20
drag, startPoint x: 135, startPoint y: 161, endPoint x: 135, endPoint y: 192, distance: 30.9
click at [135, 165] on span "Meets" at bounding box center [133, 162] width 20 height 12
drag, startPoint x: 135, startPoint y: 204, endPoint x: 132, endPoint y: 244, distance: 40.2
click at [135, 214] on button "Meets" at bounding box center [133, 207] width 73 height 20
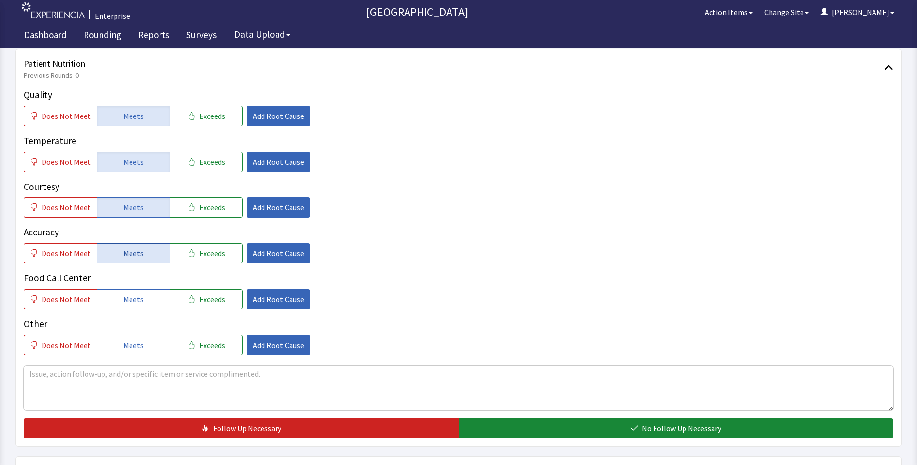
drag, startPoint x: 132, startPoint y: 254, endPoint x: 132, endPoint y: 262, distance: 8.7
click at [132, 258] on span "Meets" at bounding box center [133, 253] width 20 height 12
drag, startPoint x: 134, startPoint y: 297, endPoint x: 259, endPoint y: 316, distance: 126.5
click at [137, 300] on span "Meets" at bounding box center [133, 299] width 20 height 12
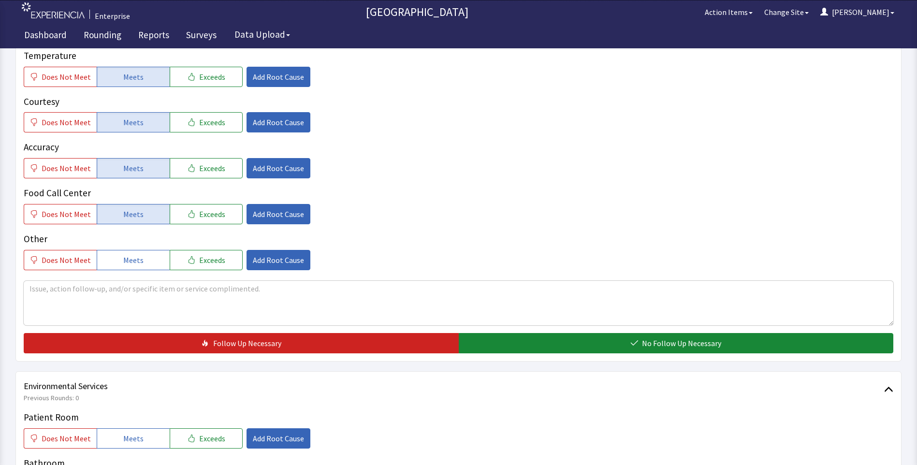
scroll to position [338, 0]
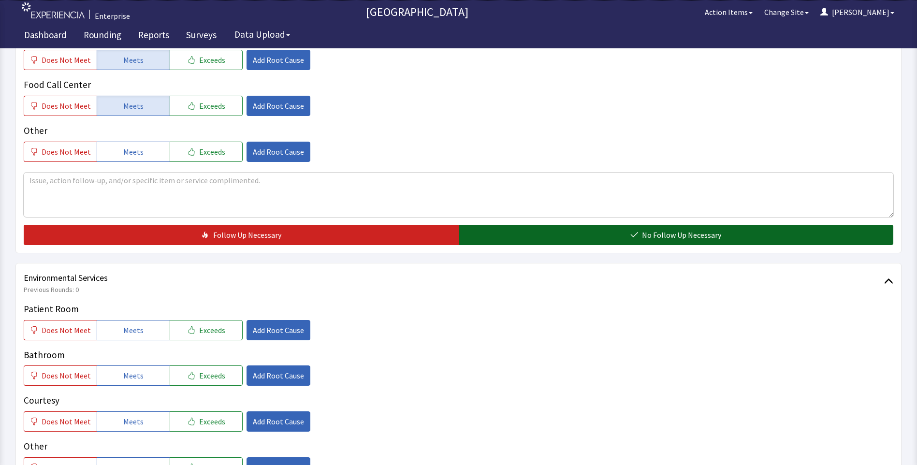
click at [537, 241] on button "No Follow Up Necessary" at bounding box center [676, 235] width 435 height 20
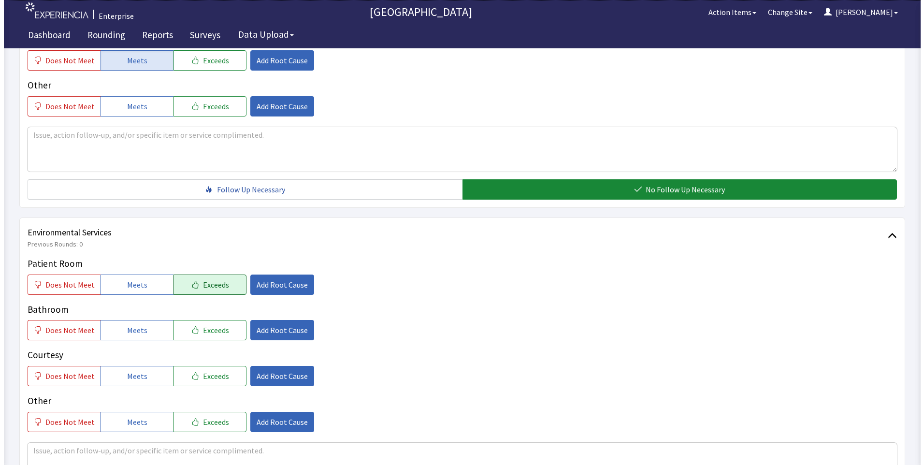
scroll to position [435, 0]
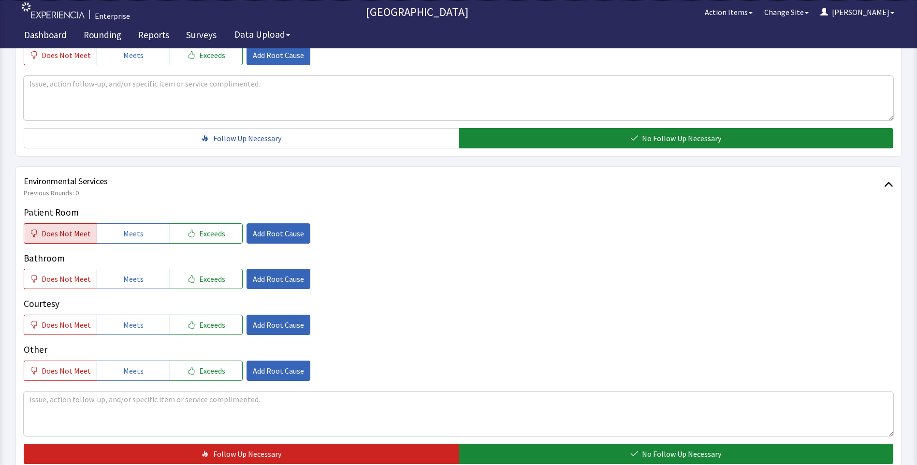
click at [57, 236] on span "Does Not Meet" at bounding box center [66, 234] width 49 height 12
click at [73, 279] on span "Does Not Meet" at bounding box center [66, 279] width 49 height 12
click at [261, 235] on span "Add Root Cause" at bounding box center [278, 234] width 51 height 12
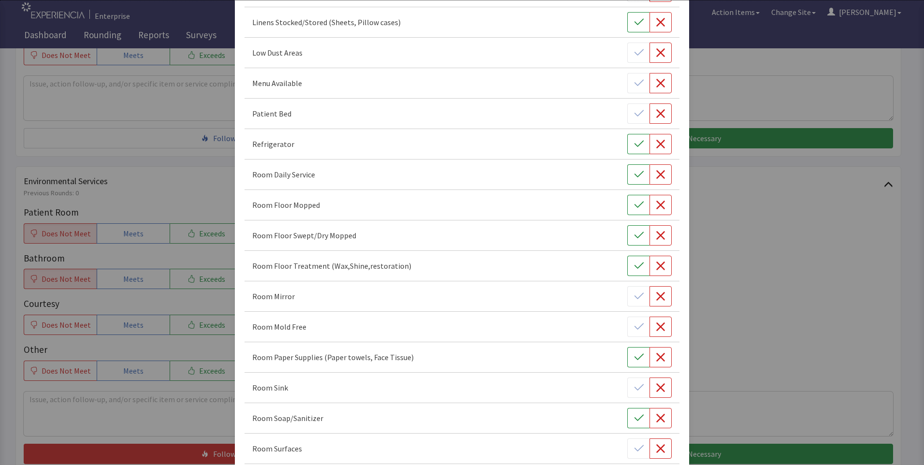
scroll to position [290, 0]
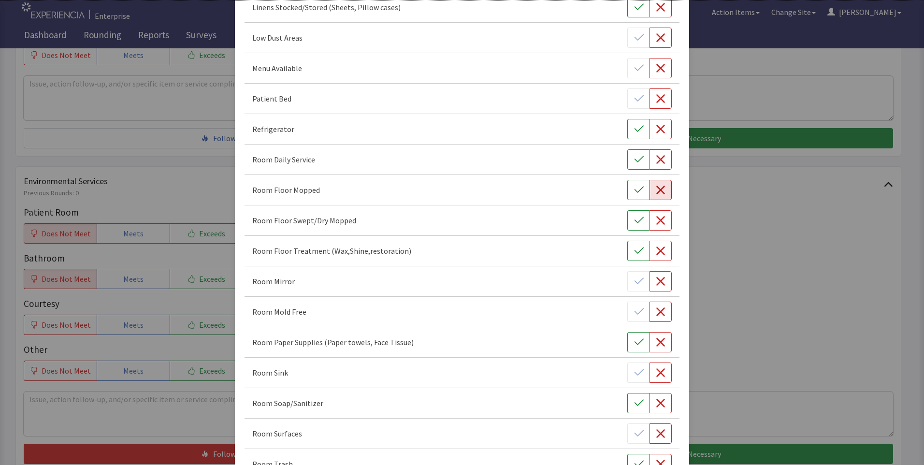
click at [657, 190] on icon "button" at bounding box center [661, 190] width 10 height 10
click at [657, 219] on icon "button" at bounding box center [660, 220] width 9 height 9
click at [657, 250] on icon "button" at bounding box center [661, 251] width 10 height 10
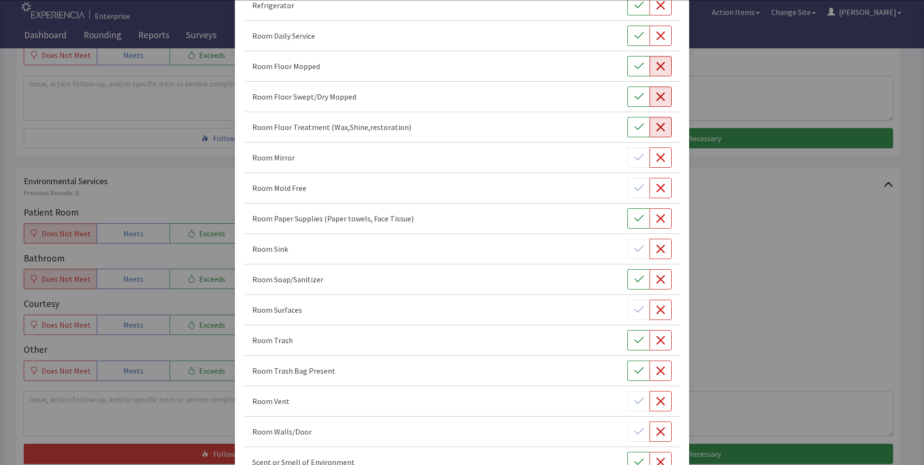
scroll to position [435, 0]
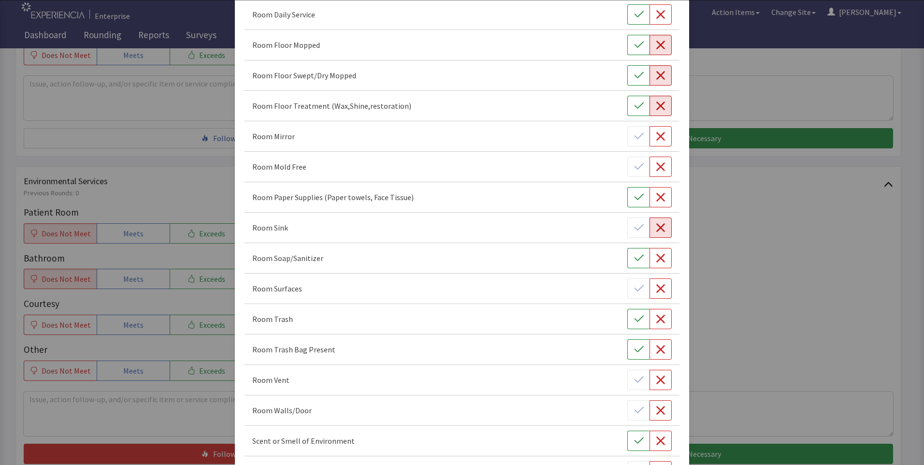
click at [656, 229] on icon "button" at bounding box center [660, 227] width 9 height 9
click at [660, 289] on icon "button" at bounding box center [661, 289] width 10 height 10
click at [634, 319] on icon "button" at bounding box center [639, 319] width 10 height 10
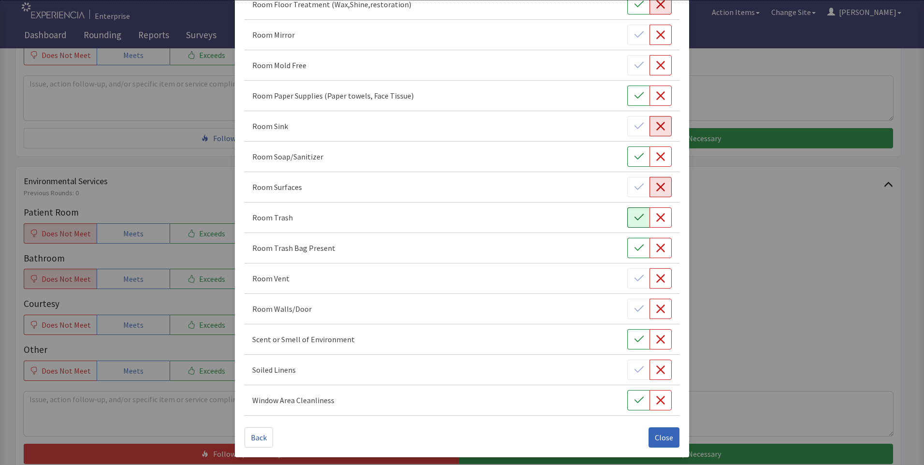
drag, startPoint x: 664, startPoint y: 436, endPoint x: 634, endPoint y: 421, distance: 33.1
click at [661, 437] on span "Close" at bounding box center [664, 438] width 18 height 12
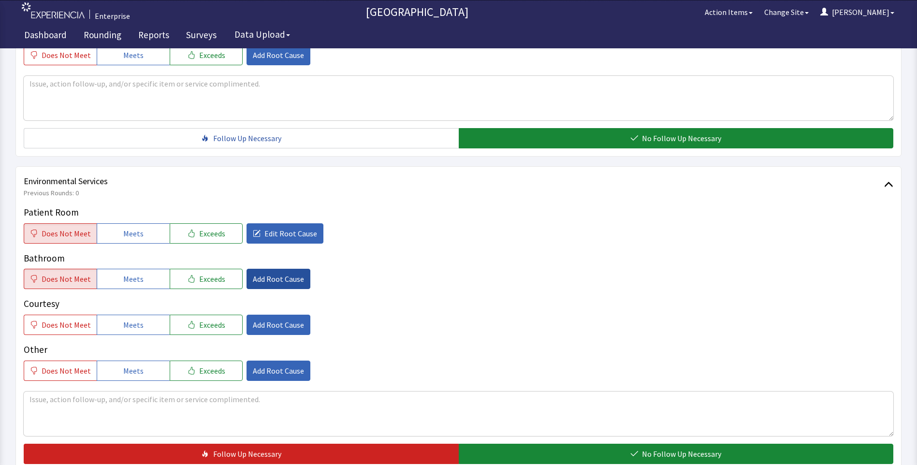
click at [276, 272] on button "Add Root Cause" at bounding box center [278, 279] width 64 height 20
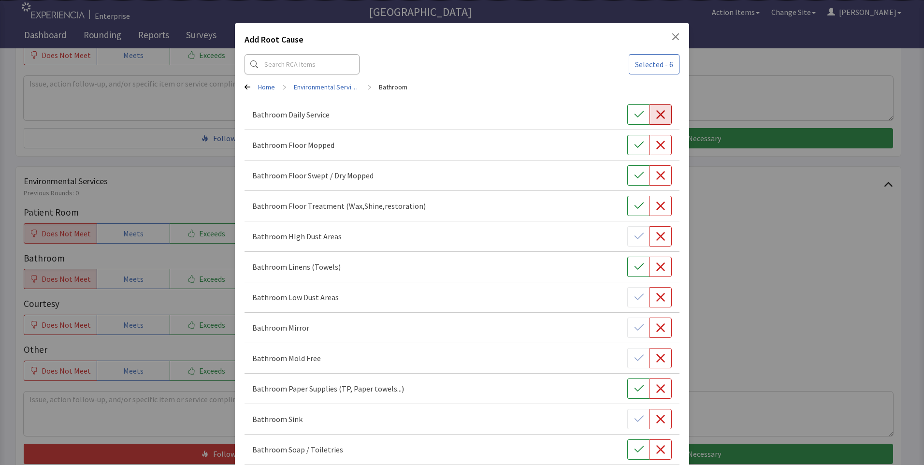
click at [656, 117] on icon "button" at bounding box center [661, 115] width 10 height 10
click at [657, 145] on icon "button" at bounding box center [661, 145] width 10 height 10
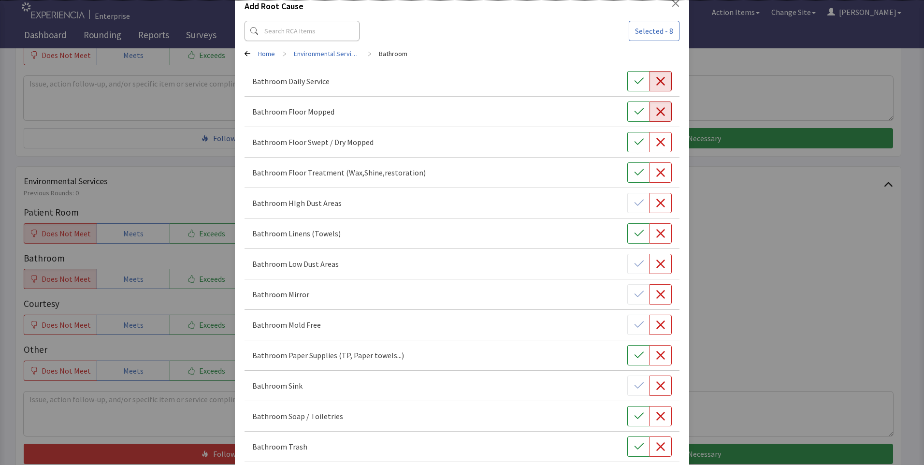
scroll to position [145, 0]
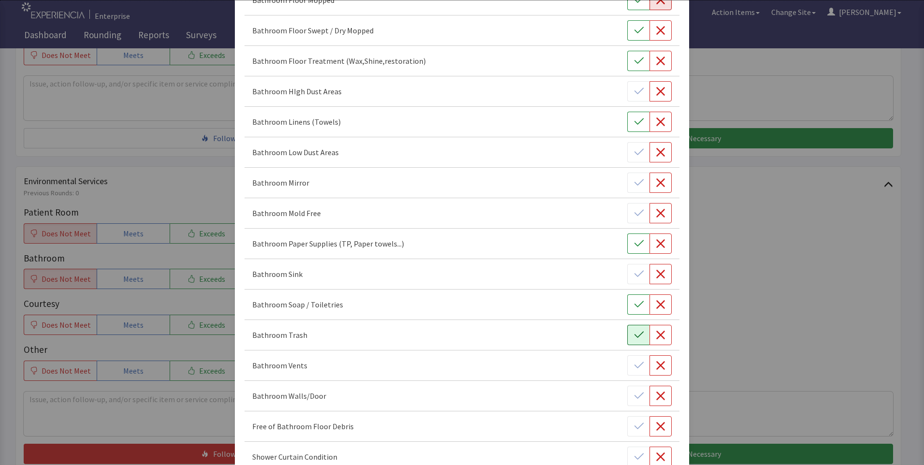
click at [634, 337] on icon "button" at bounding box center [638, 335] width 9 height 6
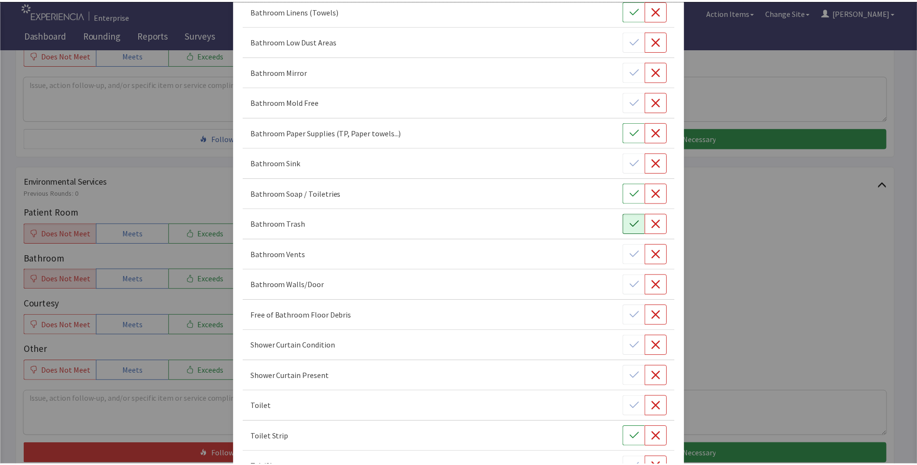
scroll to position [323, 0]
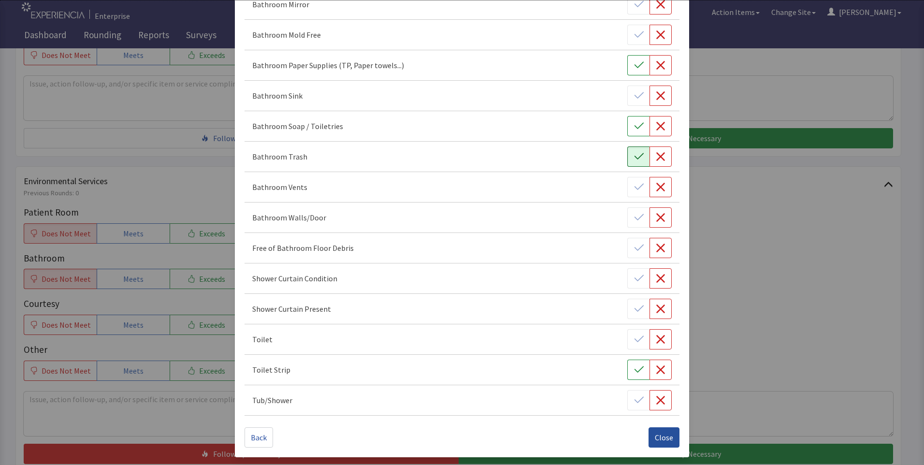
drag, startPoint x: 655, startPoint y: 438, endPoint x: 651, endPoint y: 434, distance: 5.8
click at [655, 437] on span "Close" at bounding box center [664, 438] width 18 height 12
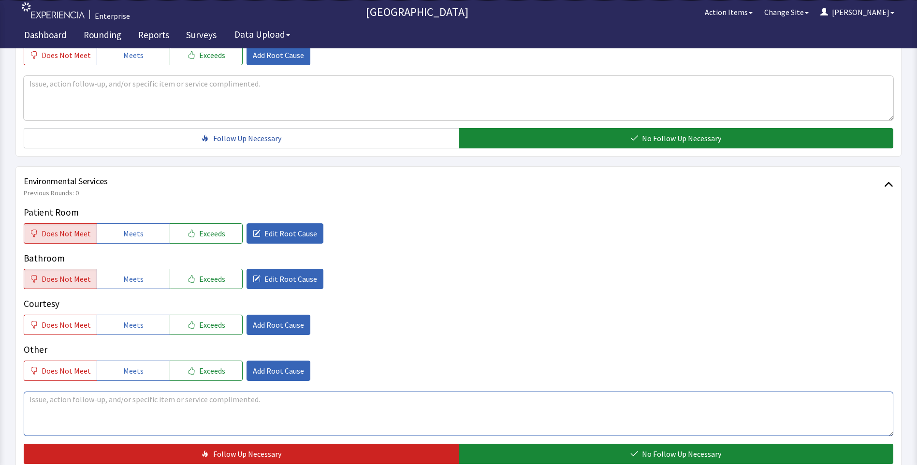
click at [45, 396] on textarea at bounding box center [458, 413] width 869 height 44
drag, startPoint x: 32, startPoint y: 401, endPoint x: 385, endPoint y: 409, distance: 352.9
click at [385, 409] on textarea "patient mentiond floors get mopped half way surfaces never cleaned,patient had …" at bounding box center [458, 413] width 869 height 44
drag, startPoint x: 26, startPoint y: 398, endPoint x: 512, endPoint y: 405, distance: 486.7
click at [512, 405] on textarea "patient mentiond floors get mopped half way surfaces never cleaned,patient had …" at bounding box center [458, 413] width 869 height 44
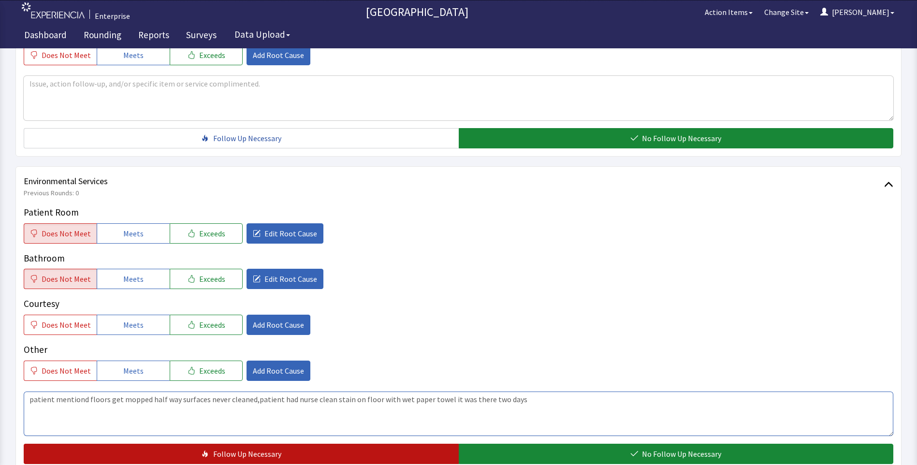
type textarea "patient mentiond floors get mopped half way surfaces never cleaned,patient had …"
click at [344, 452] on button "Follow Up Necessary" at bounding box center [241, 454] width 435 height 20
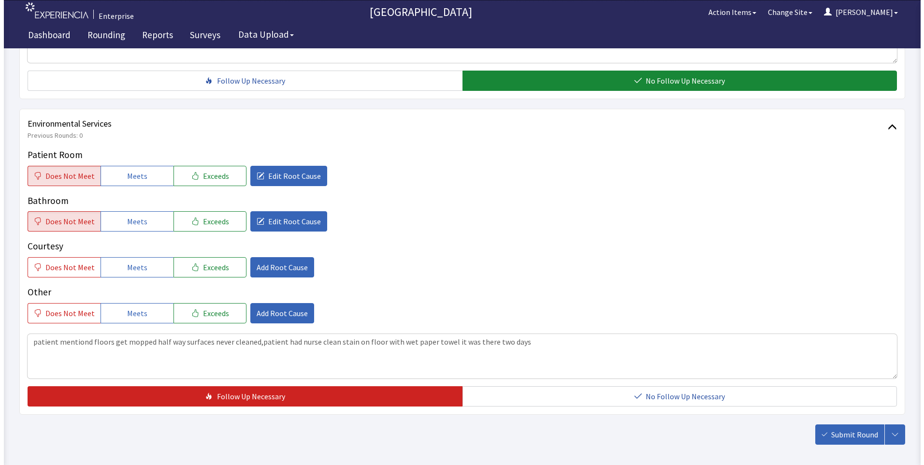
scroll to position [536, 0]
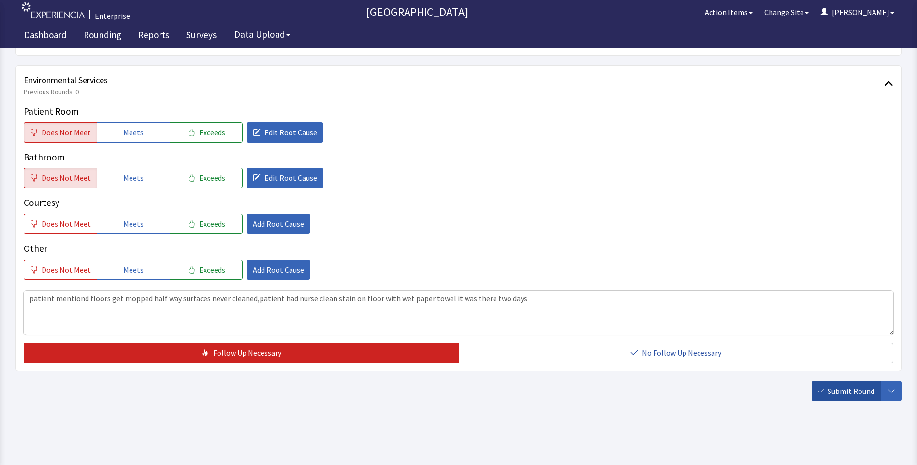
click at [845, 392] on span "Submit Round" at bounding box center [850, 391] width 47 height 12
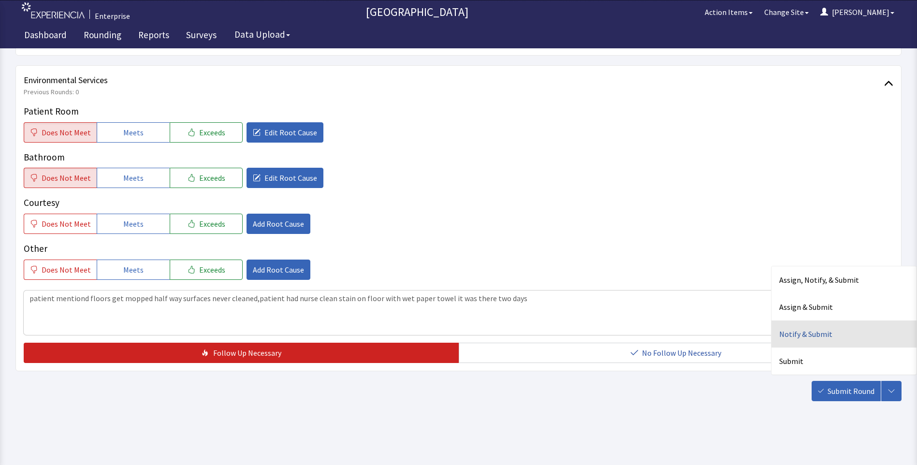
click at [801, 333] on div "Notify & Submit" at bounding box center [843, 333] width 145 height 27
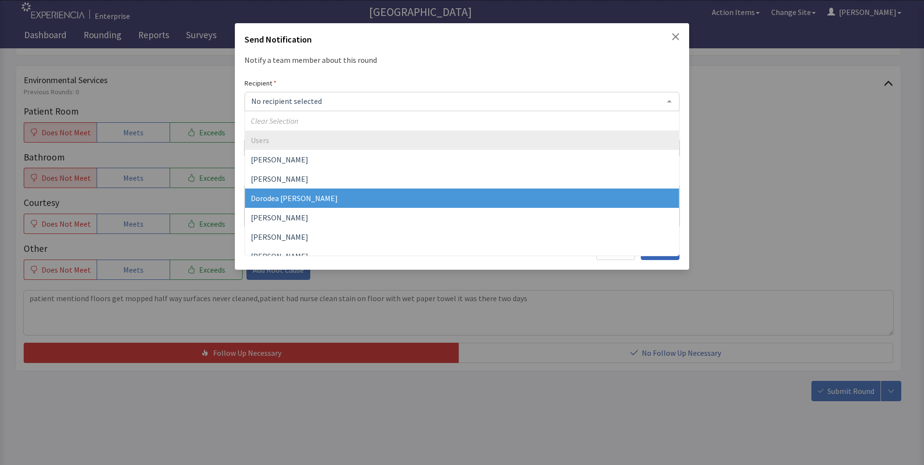
click at [275, 196] on span "Dorodea Verderame" at bounding box center [294, 198] width 87 height 10
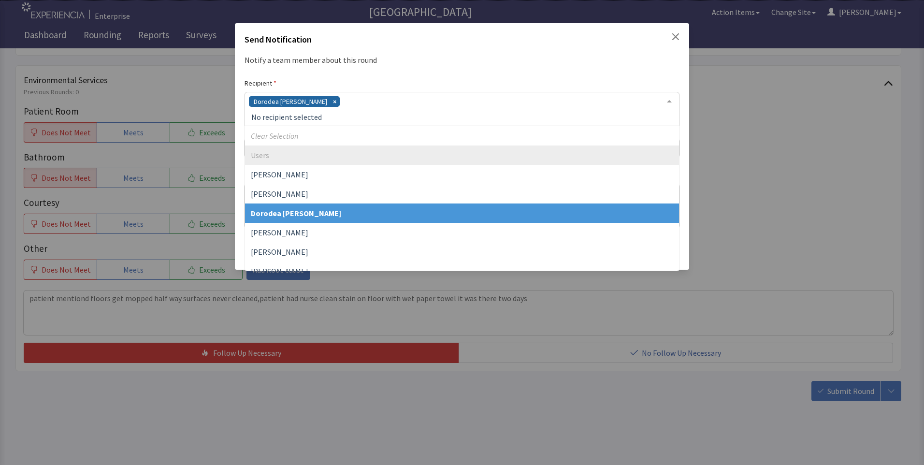
click at [330, 103] on div "Dorodea Verderame" at bounding box center [462, 109] width 435 height 34
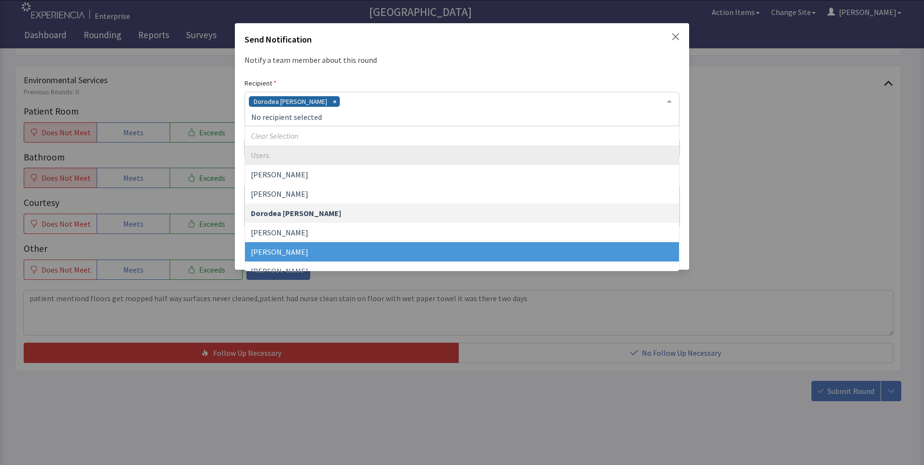
click at [300, 249] on span "Gerardo Mejias" at bounding box center [462, 251] width 434 height 19
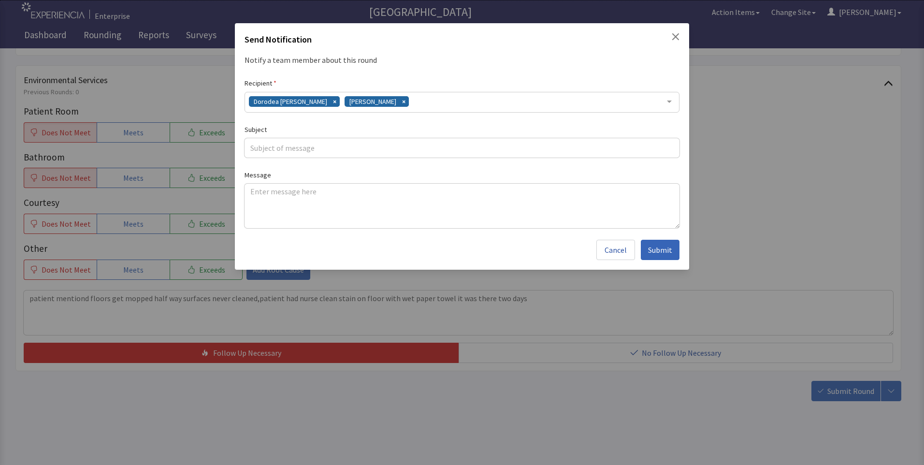
click at [411, 102] on div "Dorodea Verderame Gerardo Mejias" at bounding box center [462, 102] width 435 height 21
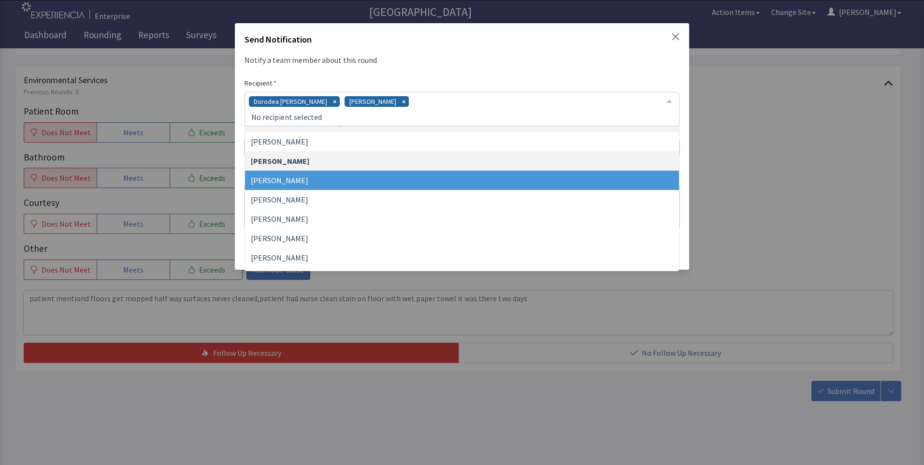
scroll to position [97, 0]
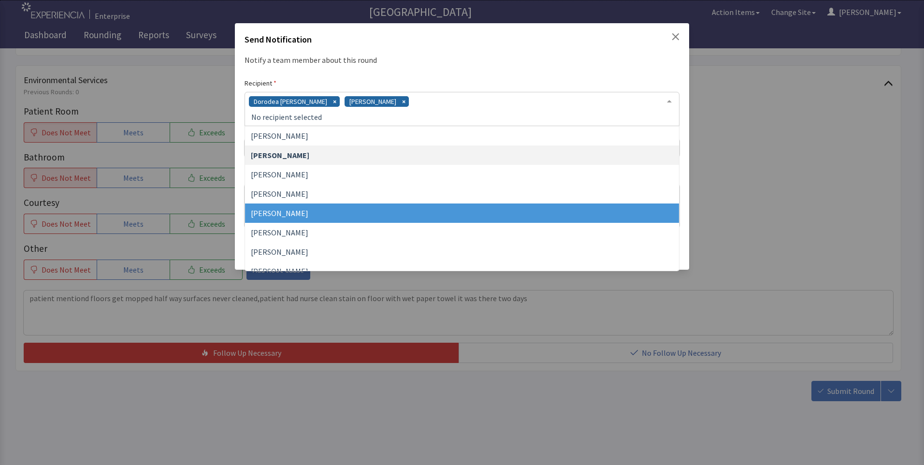
click at [333, 209] on span "James Hellandbrand" at bounding box center [462, 212] width 434 height 19
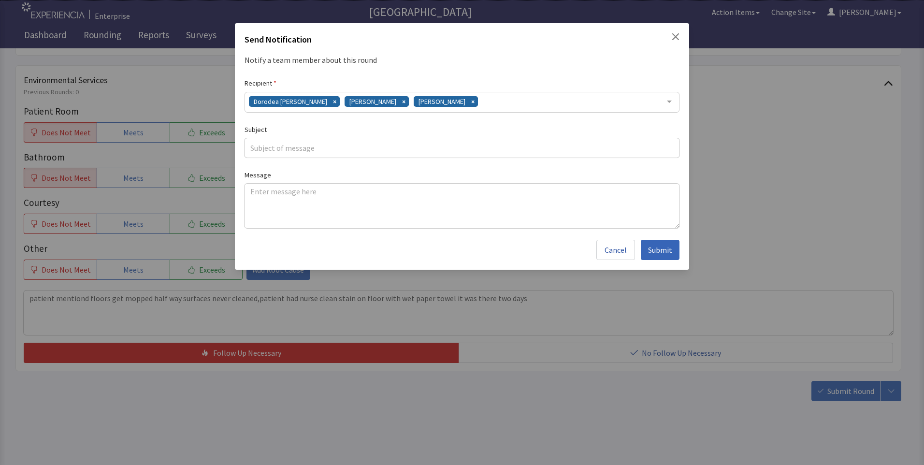
click at [480, 101] on div "Dorodea Verderame Gerardo Mejias James Hellandbrand" at bounding box center [462, 102] width 435 height 21
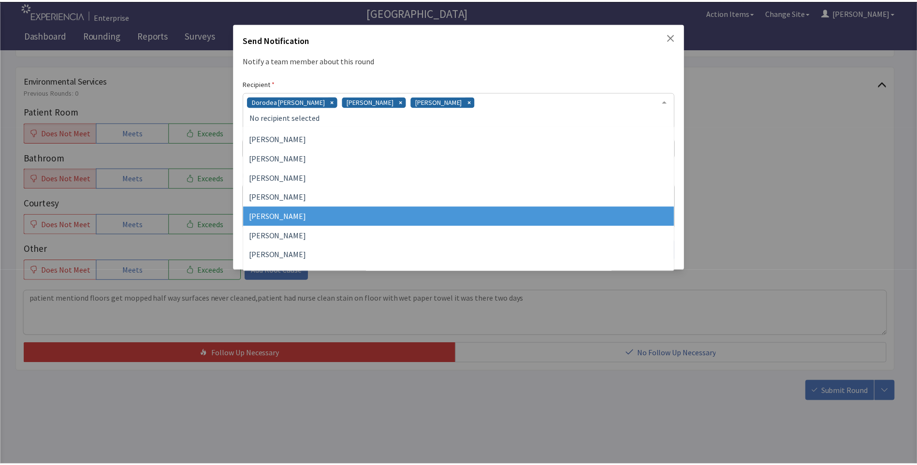
scroll to position [223, 0]
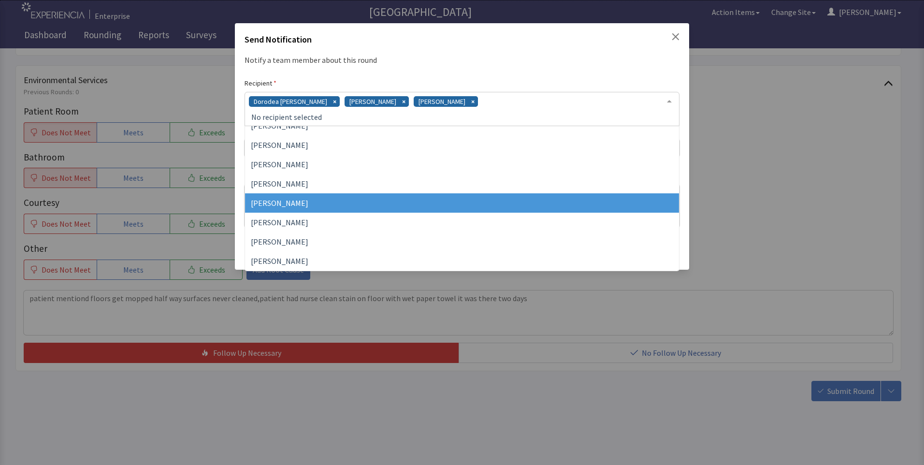
click at [359, 200] on span "Vesel Haxhillary" at bounding box center [462, 202] width 434 height 19
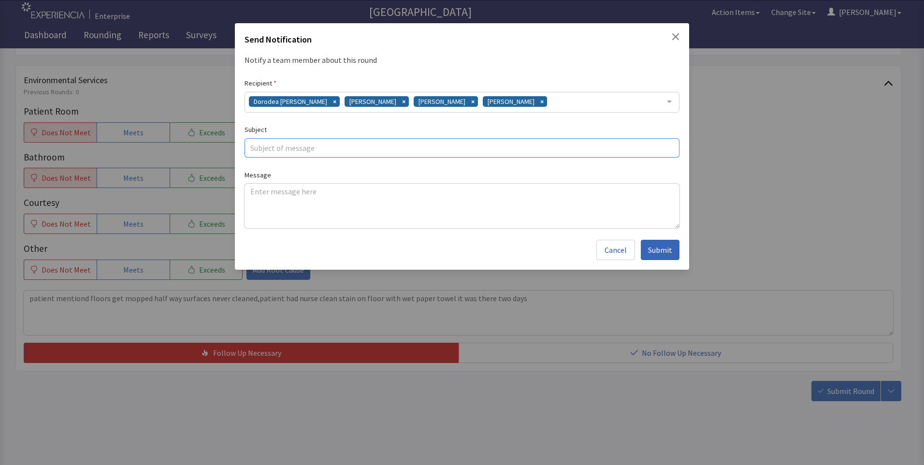
click at [266, 144] on input "text" at bounding box center [462, 147] width 435 height 19
type input "n"
type input "patient issues"
click at [250, 190] on textarea at bounding box center [462, 206] width 435 height 44
paste textarea "patient mentiond floors get mopped half way surfaces never cleaned,patient had …"
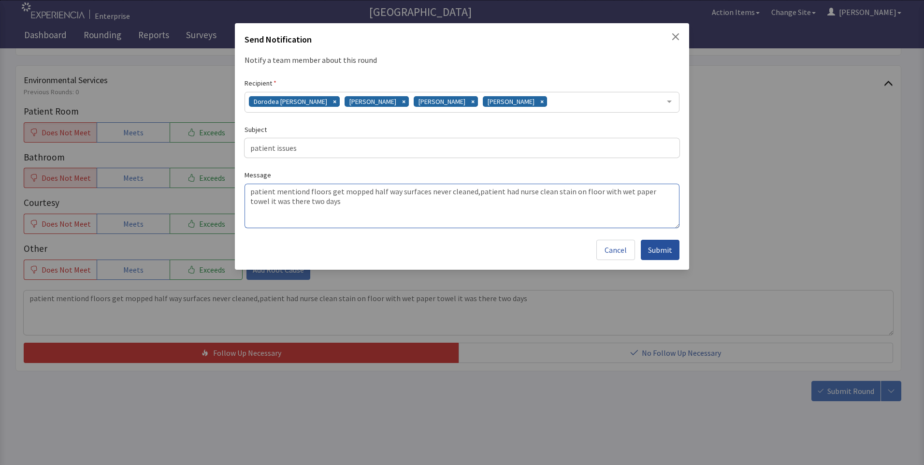
type textarea "patient mentiond floors get mopped half way surfaces never cleaned,patient had …"
click at [656, 249] on span "Submit" at bounding box center [660, 250] width 24 height 12
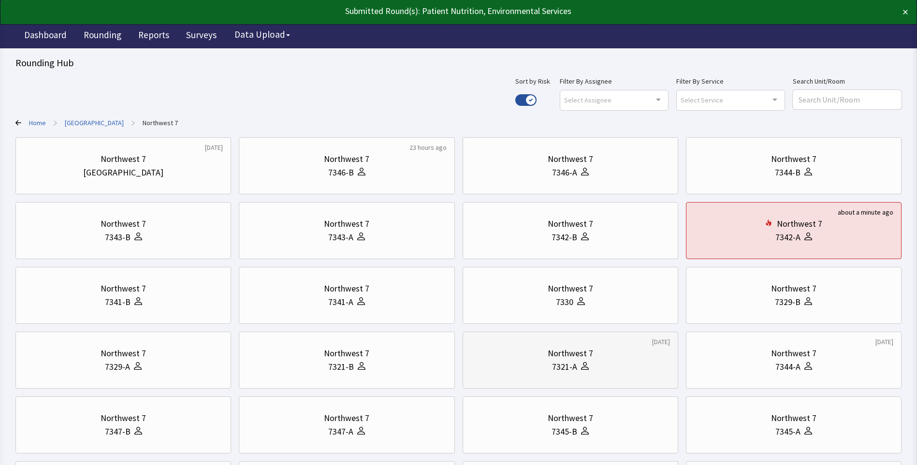
click at [542, 361] on div "7321-A" at bounding box center [570, 367] width 199 height 14
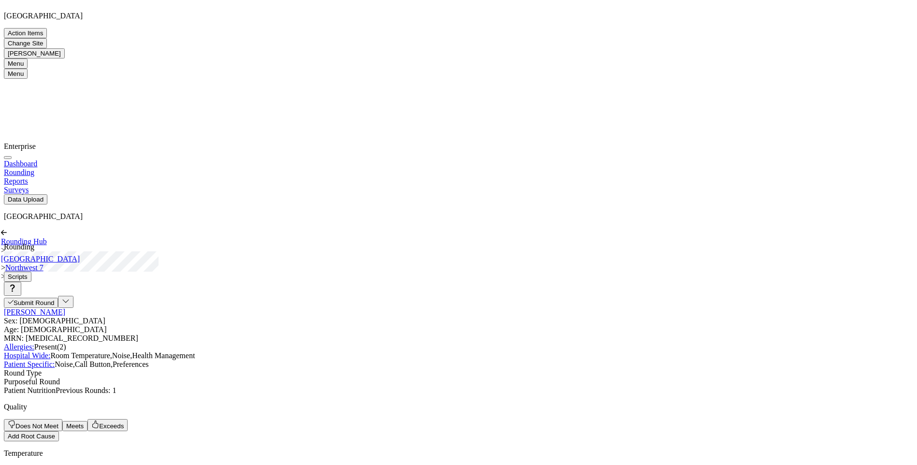
scroll to position [97, 0]
click at [84, 422] on span "Meets" at bounding box center [74, 425] width 17 height 7
drag, startPoint x: 131, startPoint y: 209, endPoint x: 131, endPoint y: 214, distance: 4.9
click at [84, 464] on span "Meets" at bounding box center [74, 471] width 17 height 7
drag, startPoint x: 128, startPoint y: 255, endPoint x: 127, endPoint y: 273, distance: 17.9
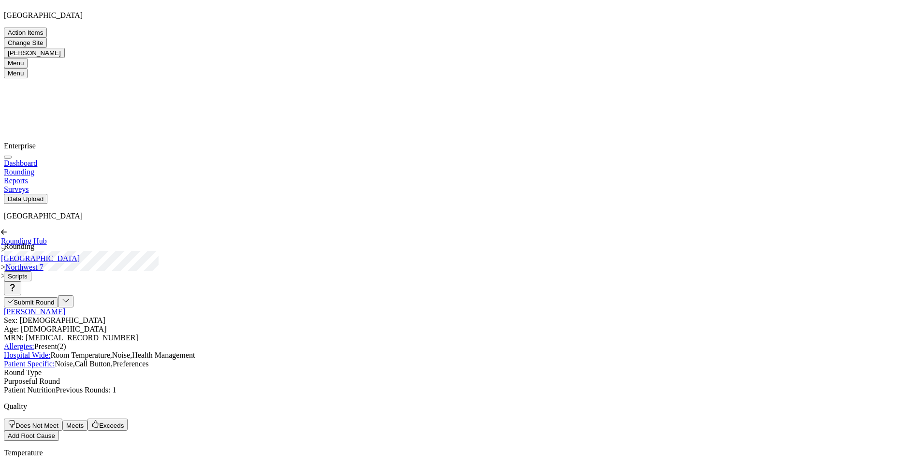
drag, startPoint x: 123, startPoint y: 295, endPoint x: 128, endPoint y: 326, distance: 30.8
drag, startPoint x: 125, startPoint y: 349, endPoint x: 254, endPoint y: 287, distance: 143.5
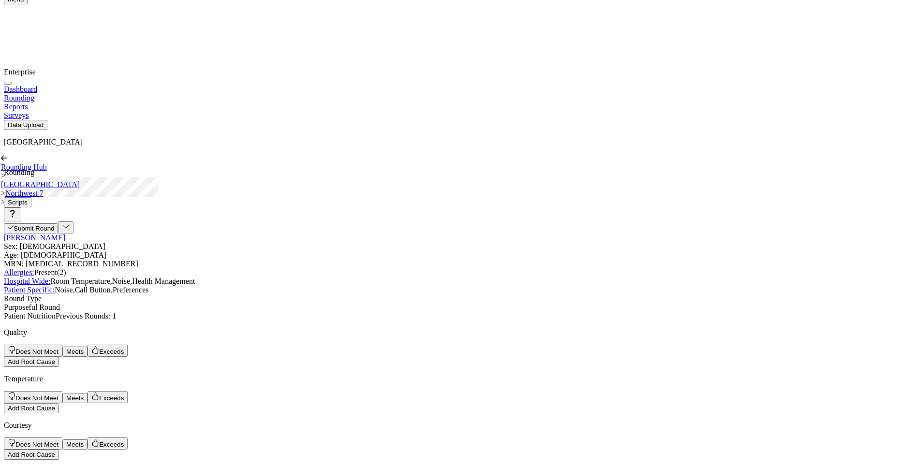
scroll to position [242, 0]
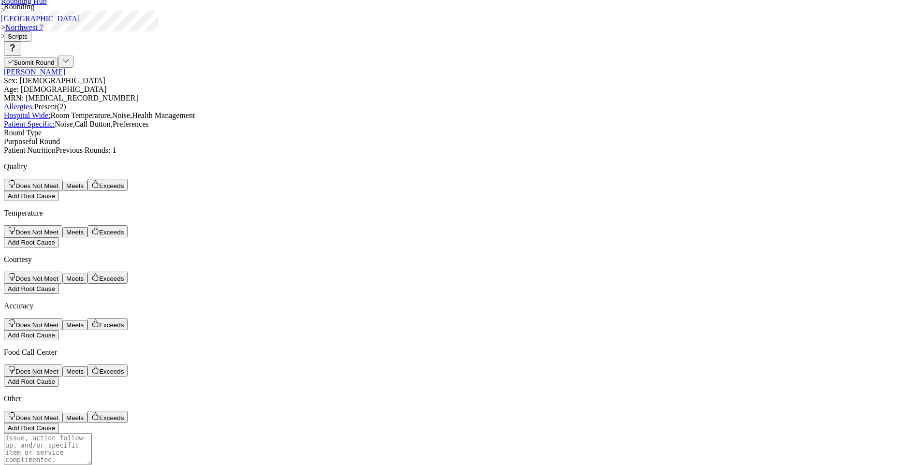
scroll to position [338, 0]
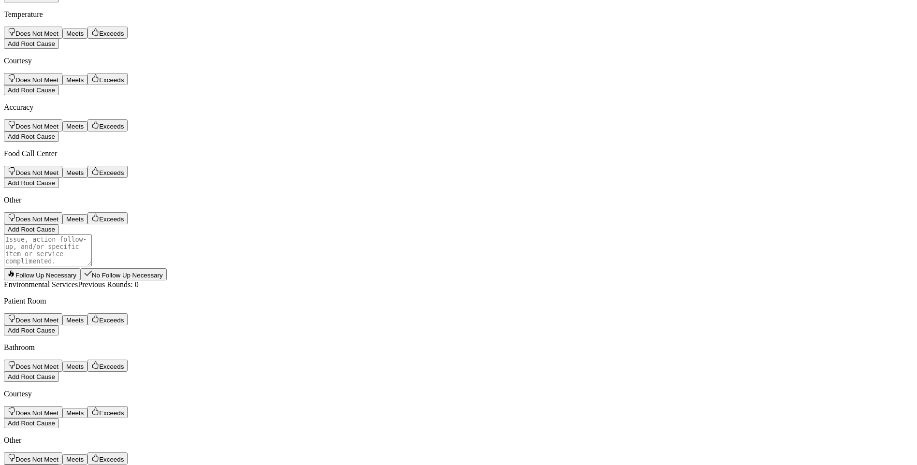
scroll to position [536, 0]
drag, startPoint x: 524, startPoint y: 352, endPoint x: 536, endPoint y: 354, distance: 11.8
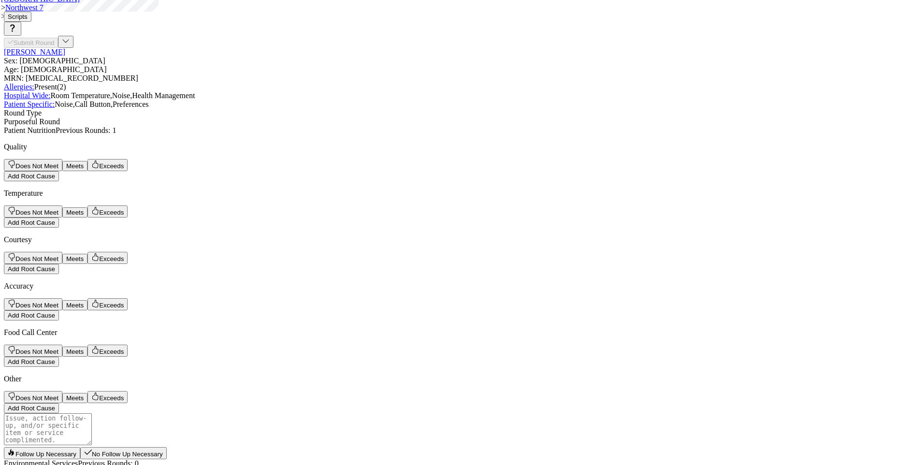
scroll to position [343, 0]
